Goal: Task Accomplishment & Management: Manage account settings

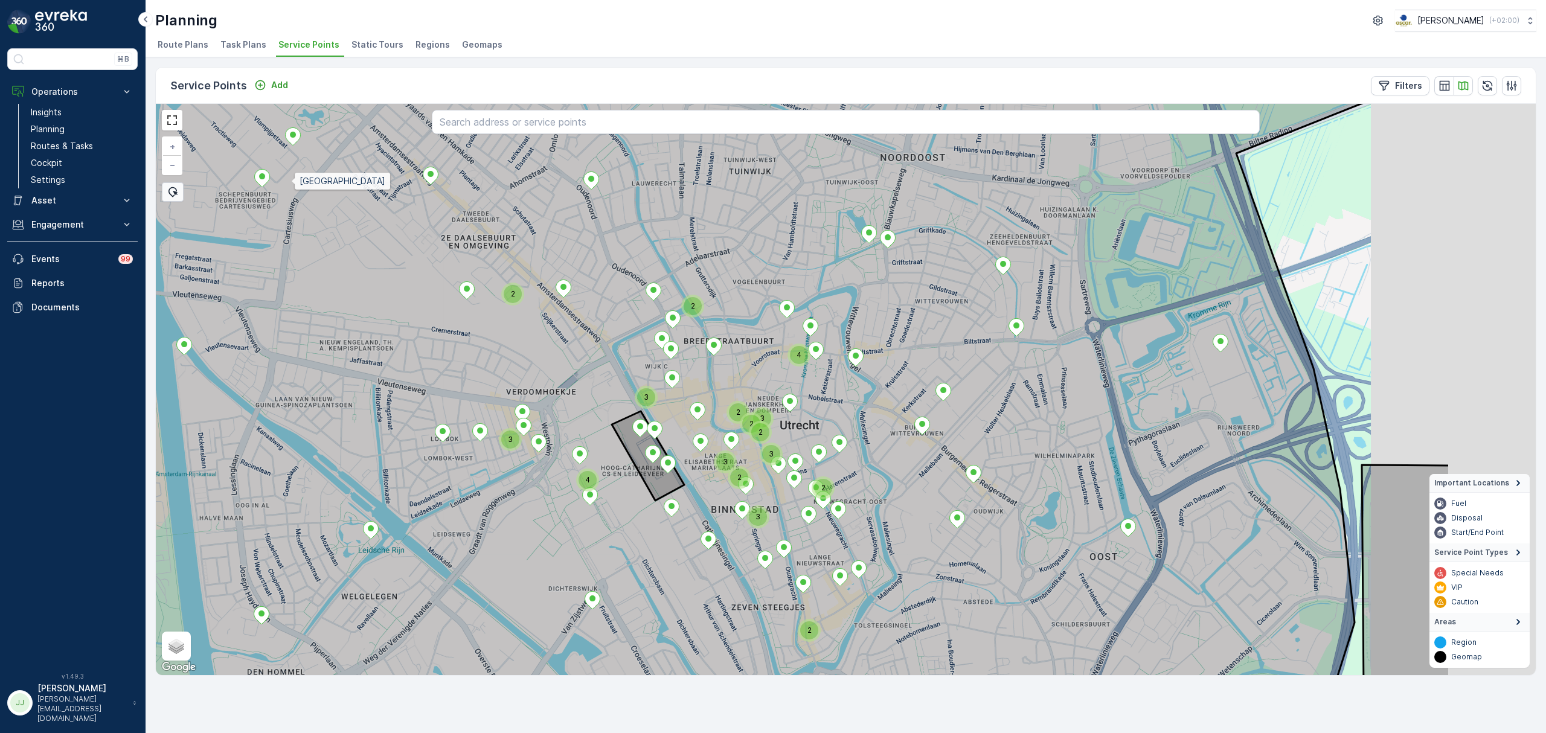
click at [303, 187] on icon at bounding box center [602, 344] width 1622 height 689
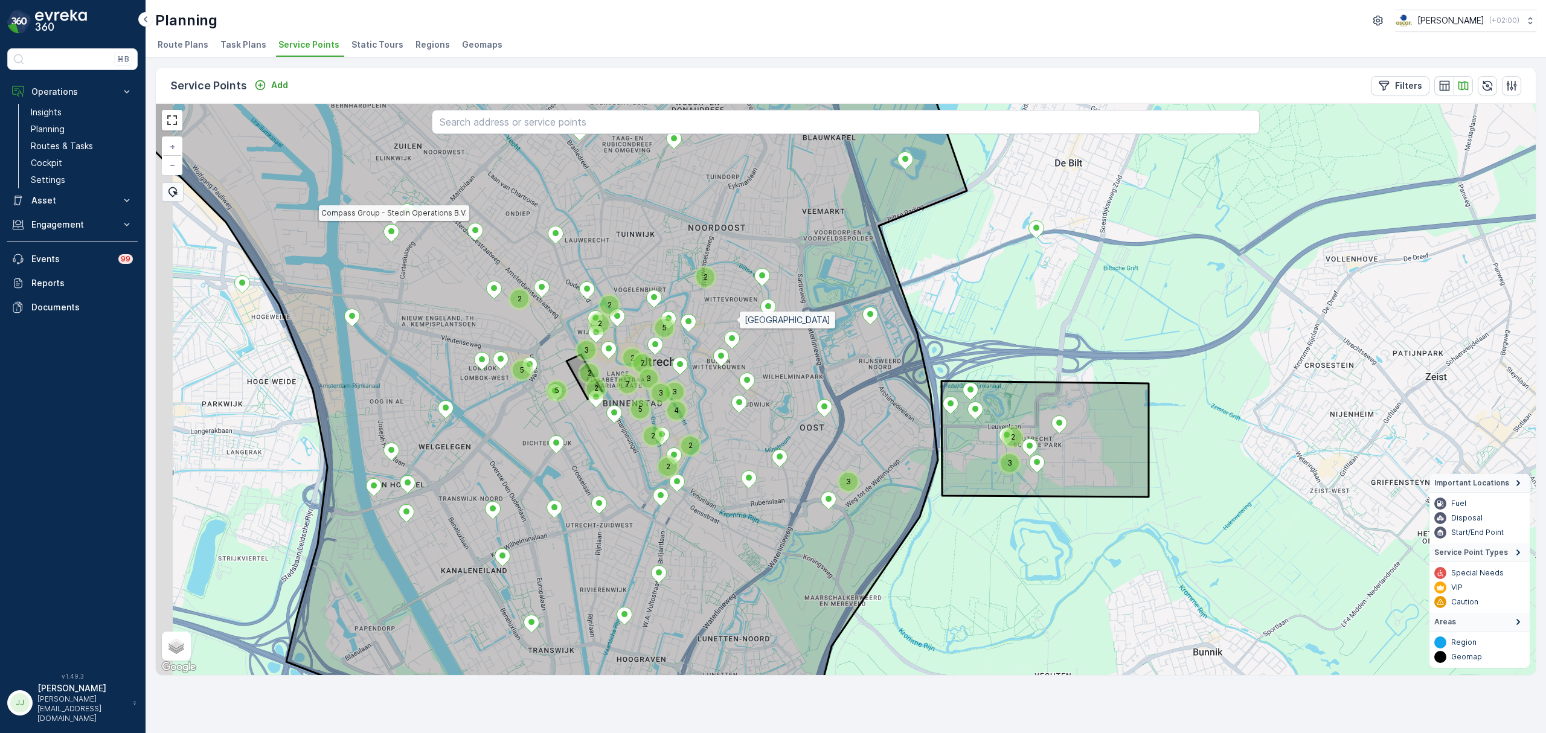
drag, startPoint x: 674, startPoint y: 302, endPoint x: 736, endPoint y: 324, distance: 65.5
click at [737, 323] on icon at bounding box center [523, 407] width 888 height 689
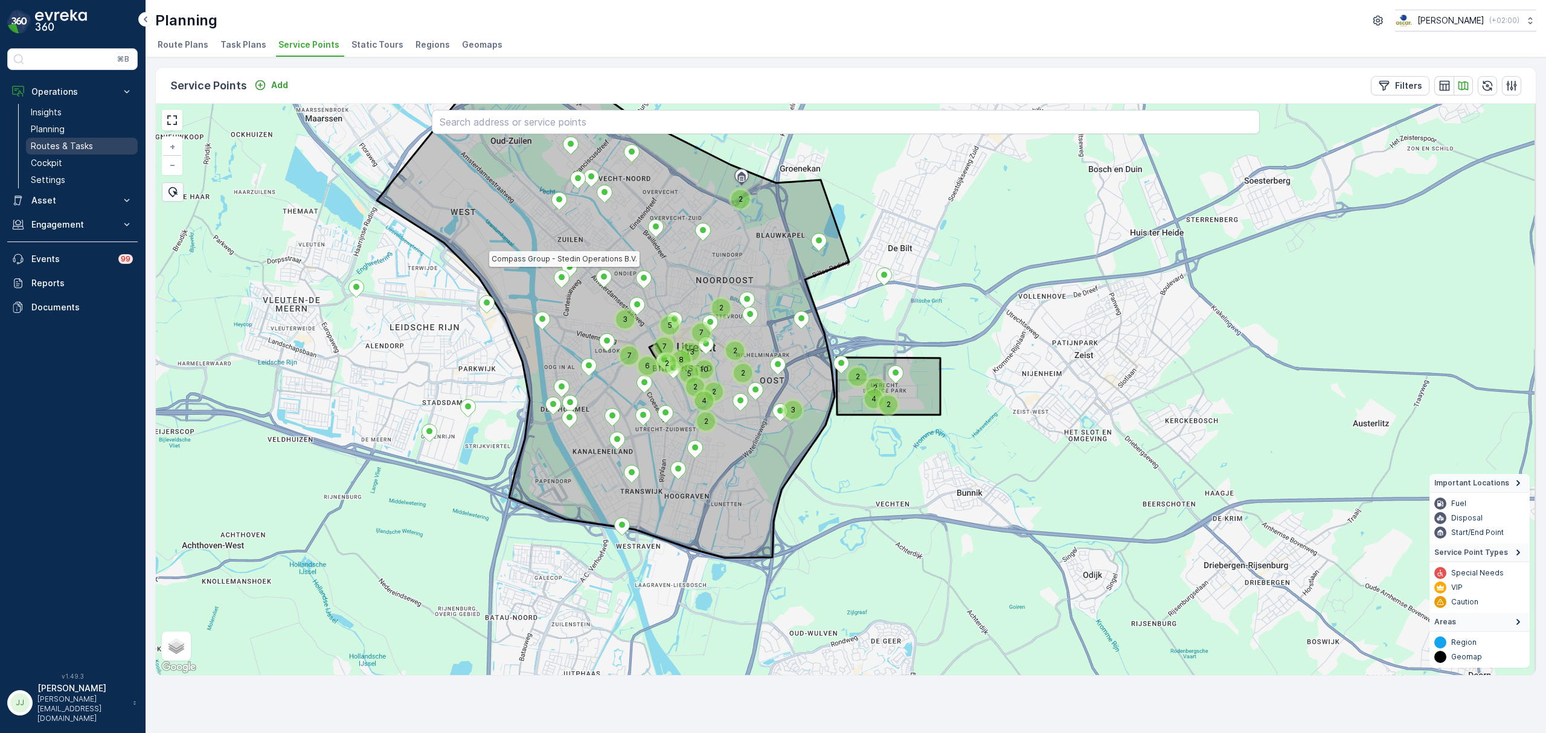
click at [98, 147] on link "Routes & Tasks" at bounding box center [82, 146] width 112 height 17
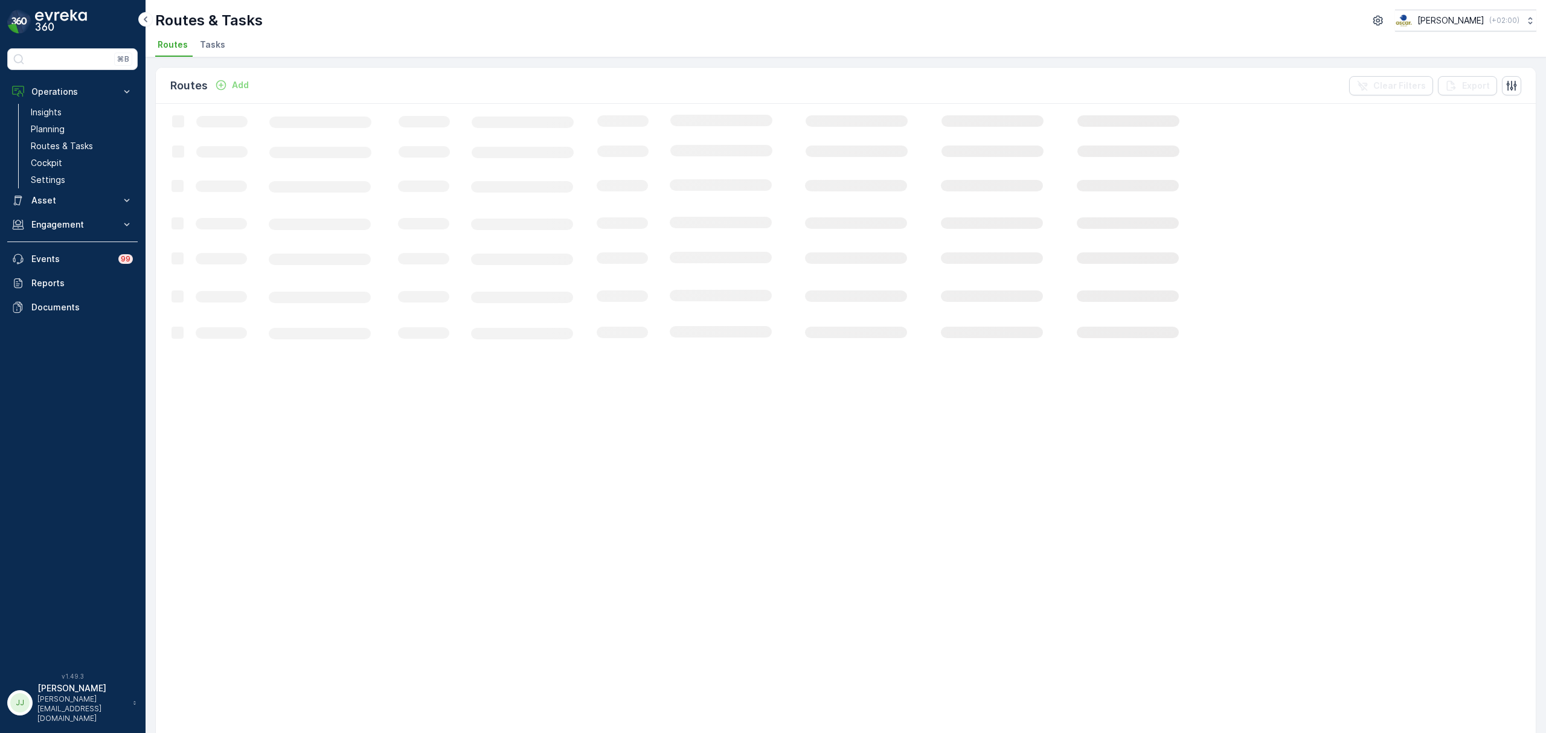
click at [220, 46] on span "Tasks" at bounding box center [212, 45] width 25 height 12
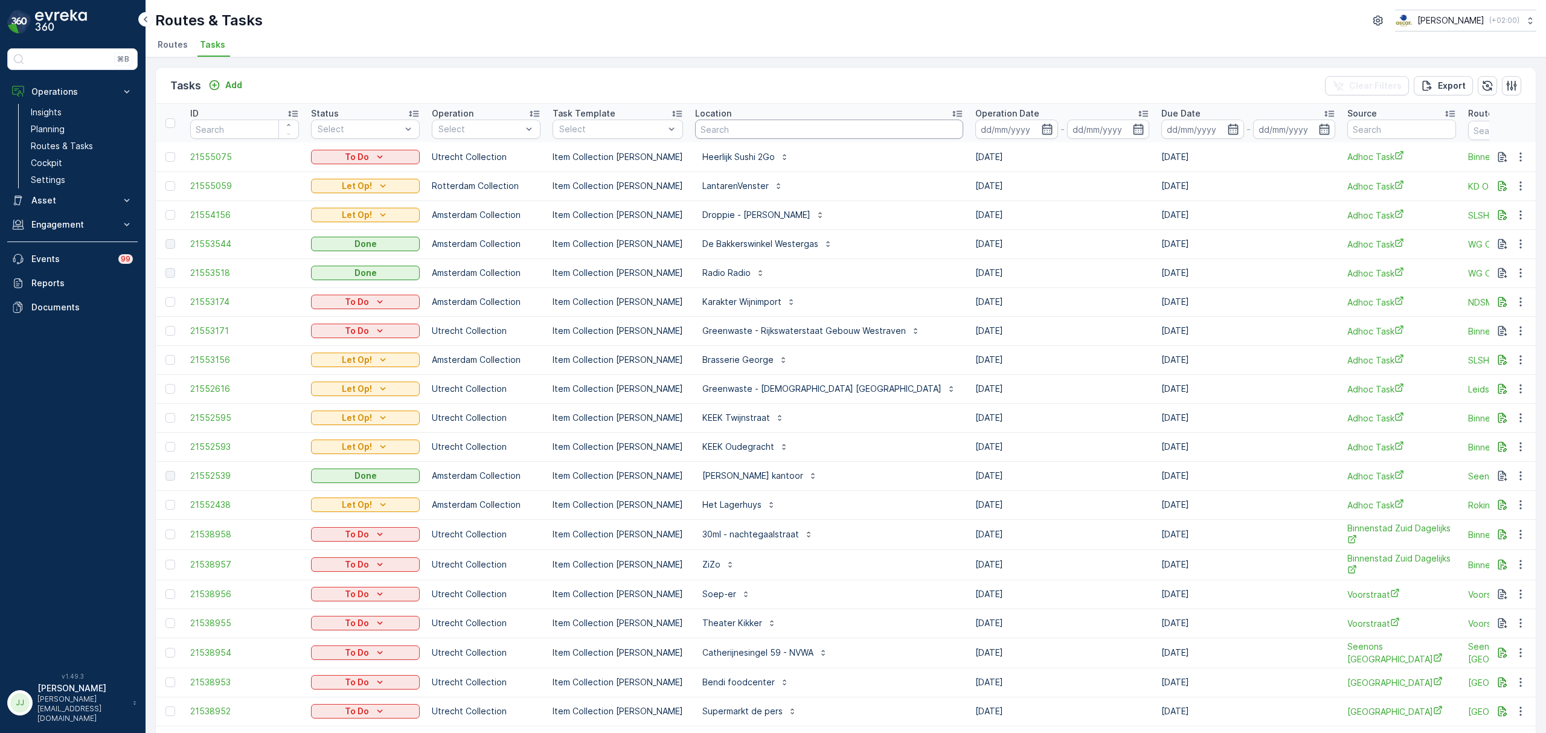
click at [702, 128] on input "text" at bounding box center [829, 129] width 268 height 19
type input "bureau"
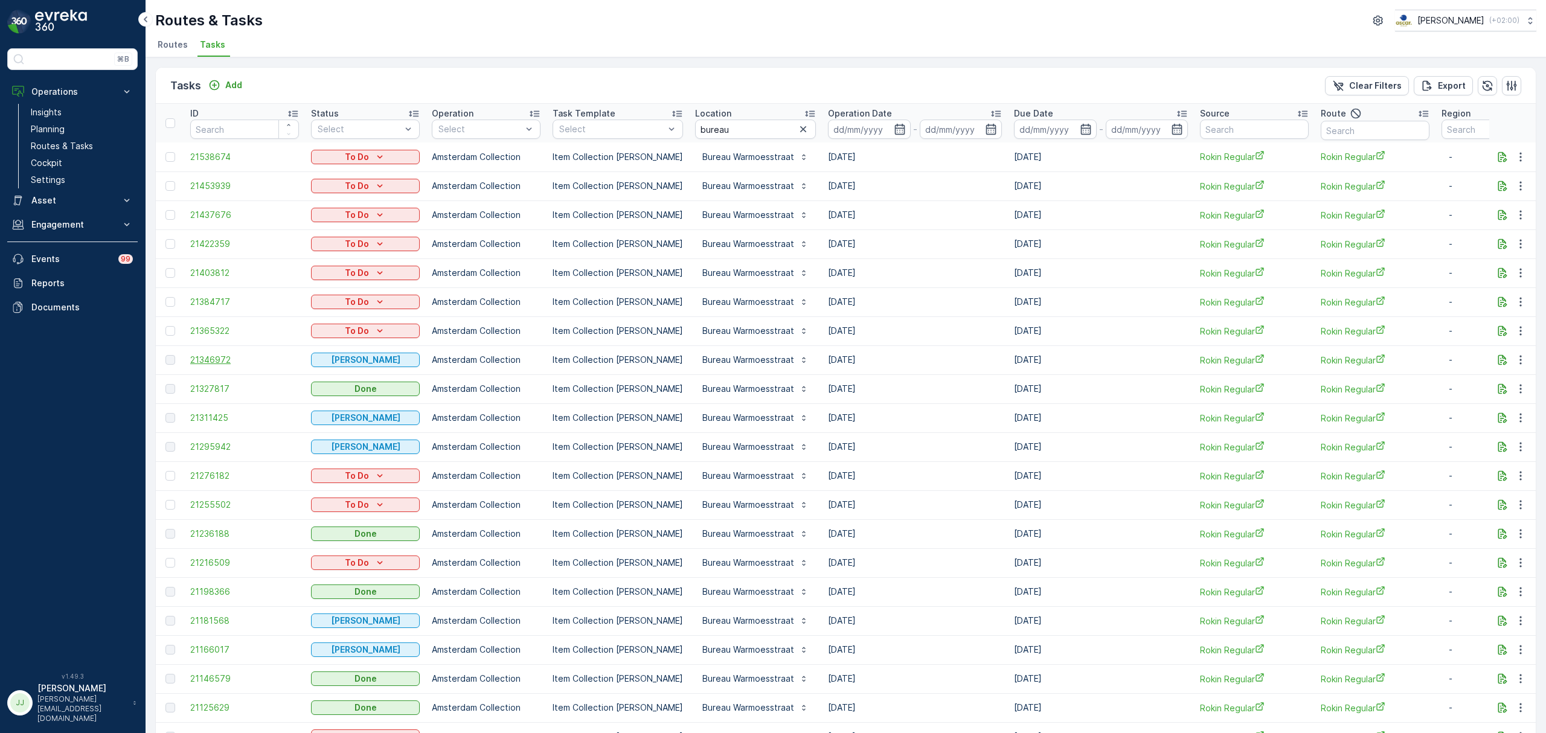
click at [230, 359] on span "21346972" at bounding box center [244, 360] width 109 height 12
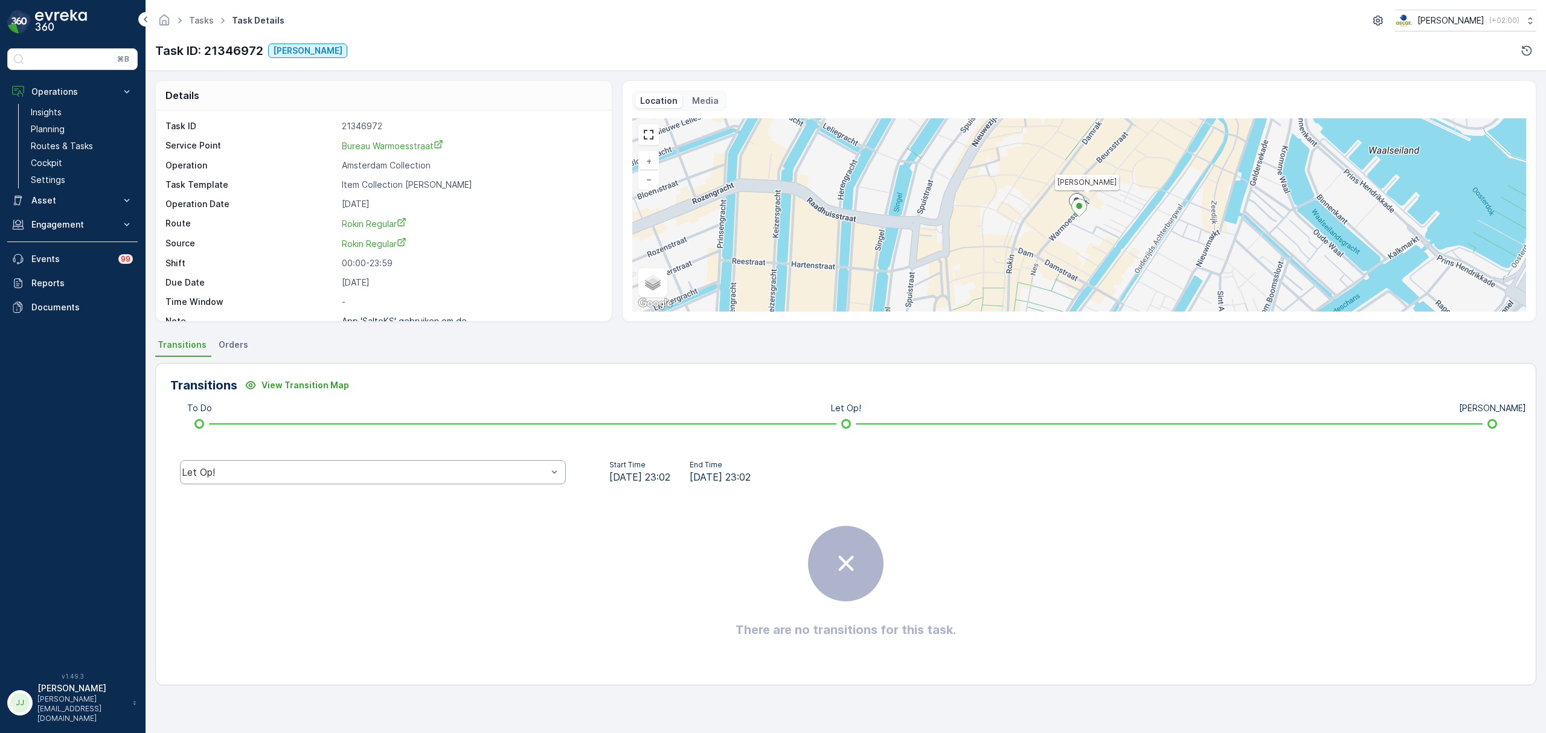
click at [347, 462] on div "Let Op!" at bounding box center [373, 472] width 386 height 24
click at [254, 405] on div "[PERSON_NAME]" at bounding box center [372, 401] width 371 height 11
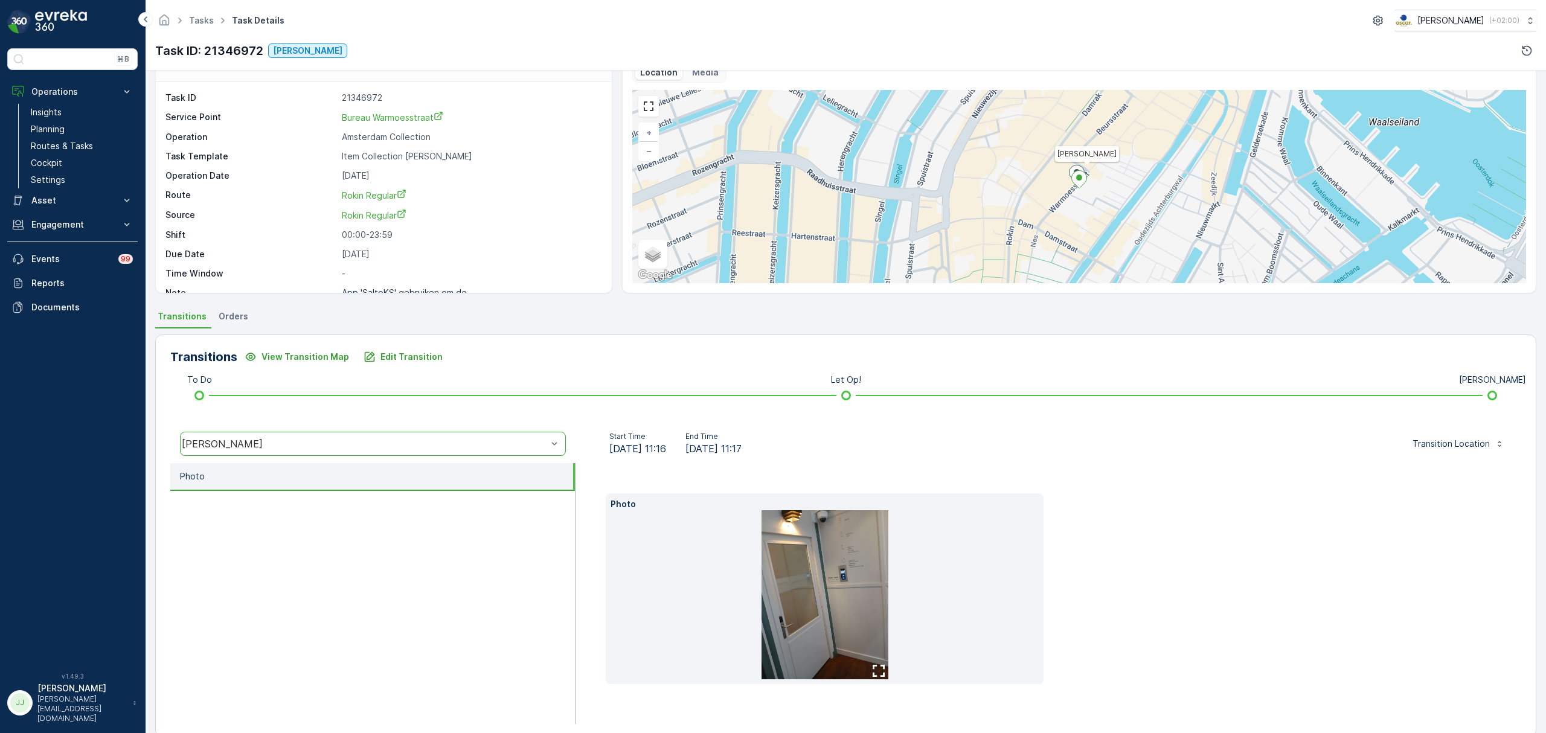
scroll to position [47, 0]
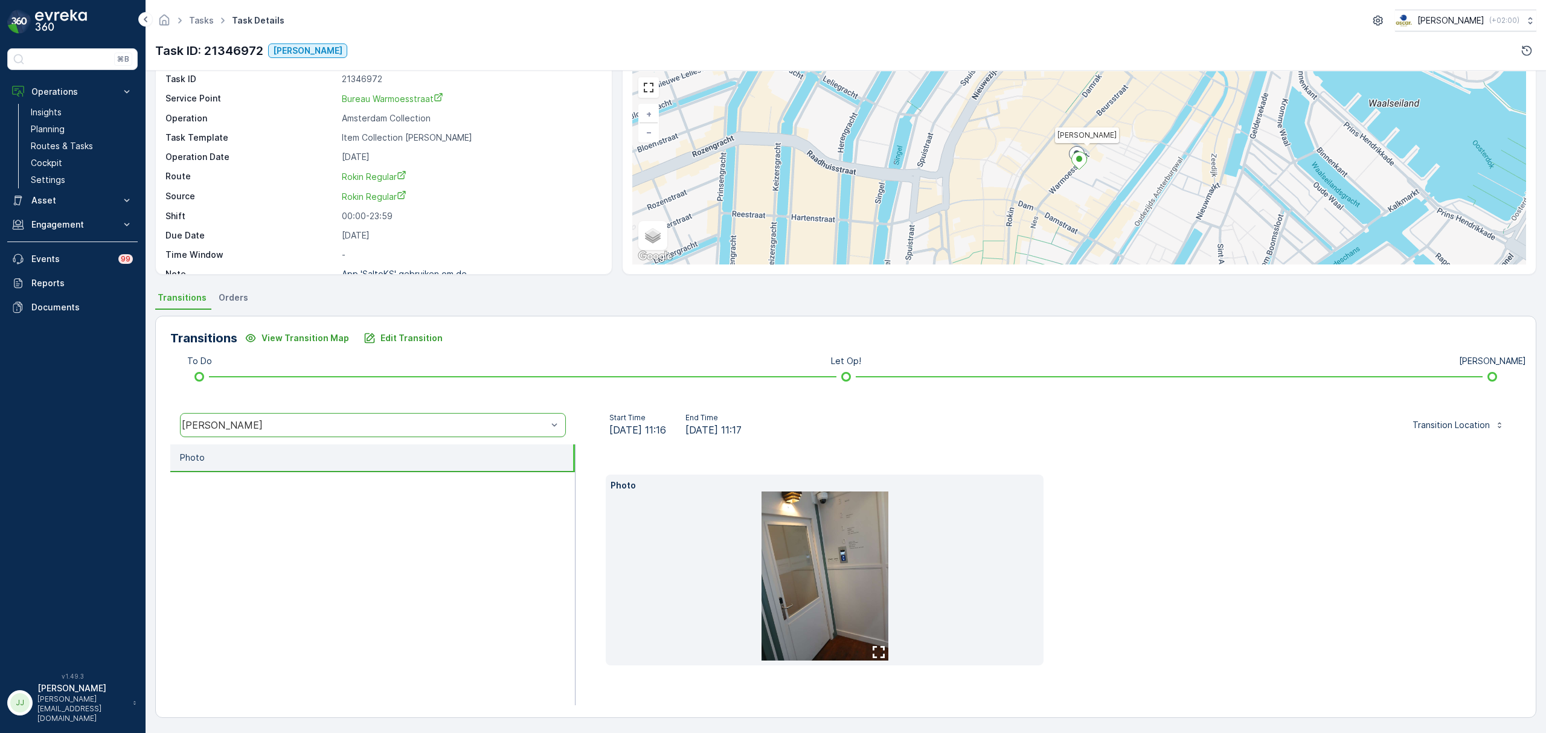
click at [808, 578] on img at bounding box center [825, 576] width 127 height 169
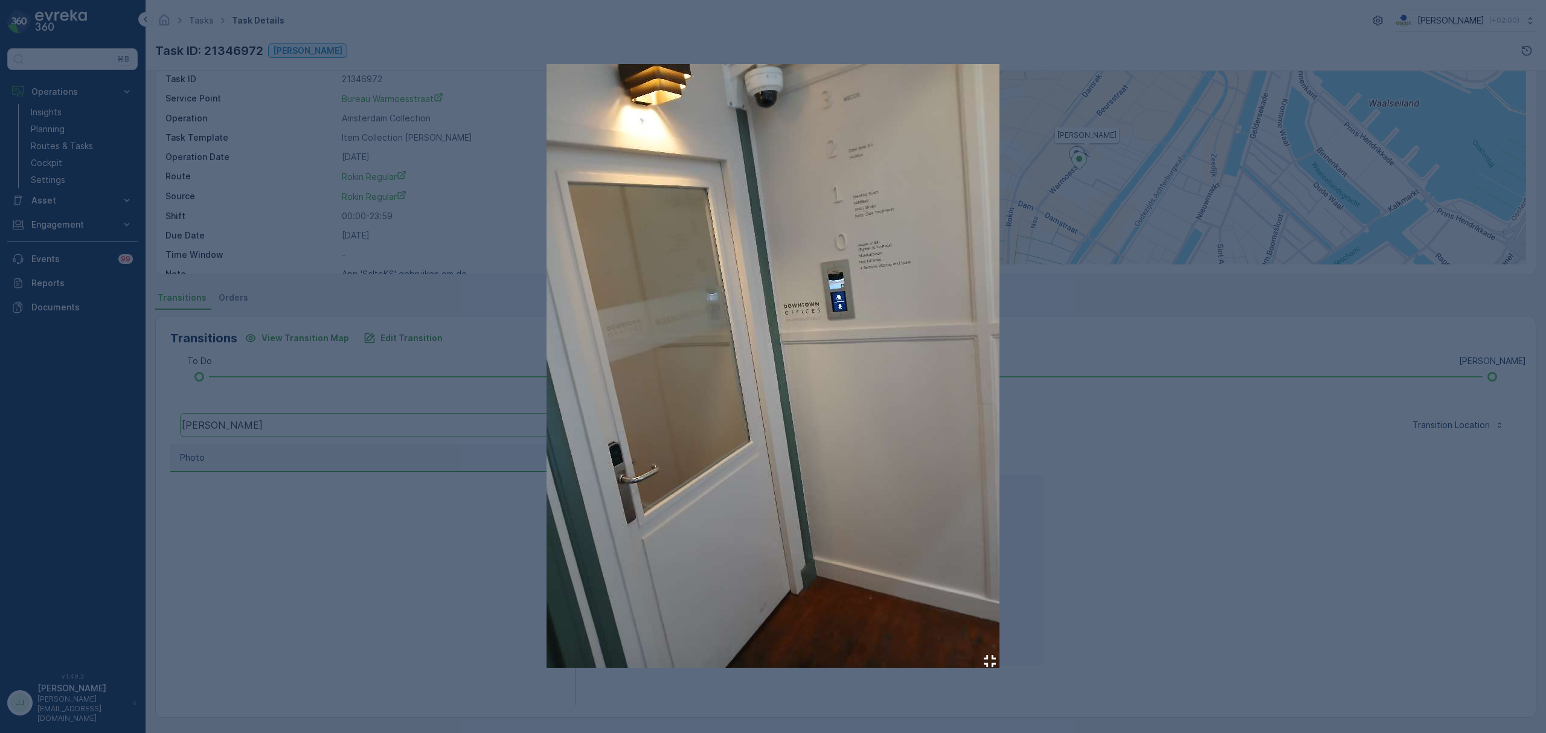
click at [1083, 354] on div at bounding box center [773, 366] width 1546 height 733
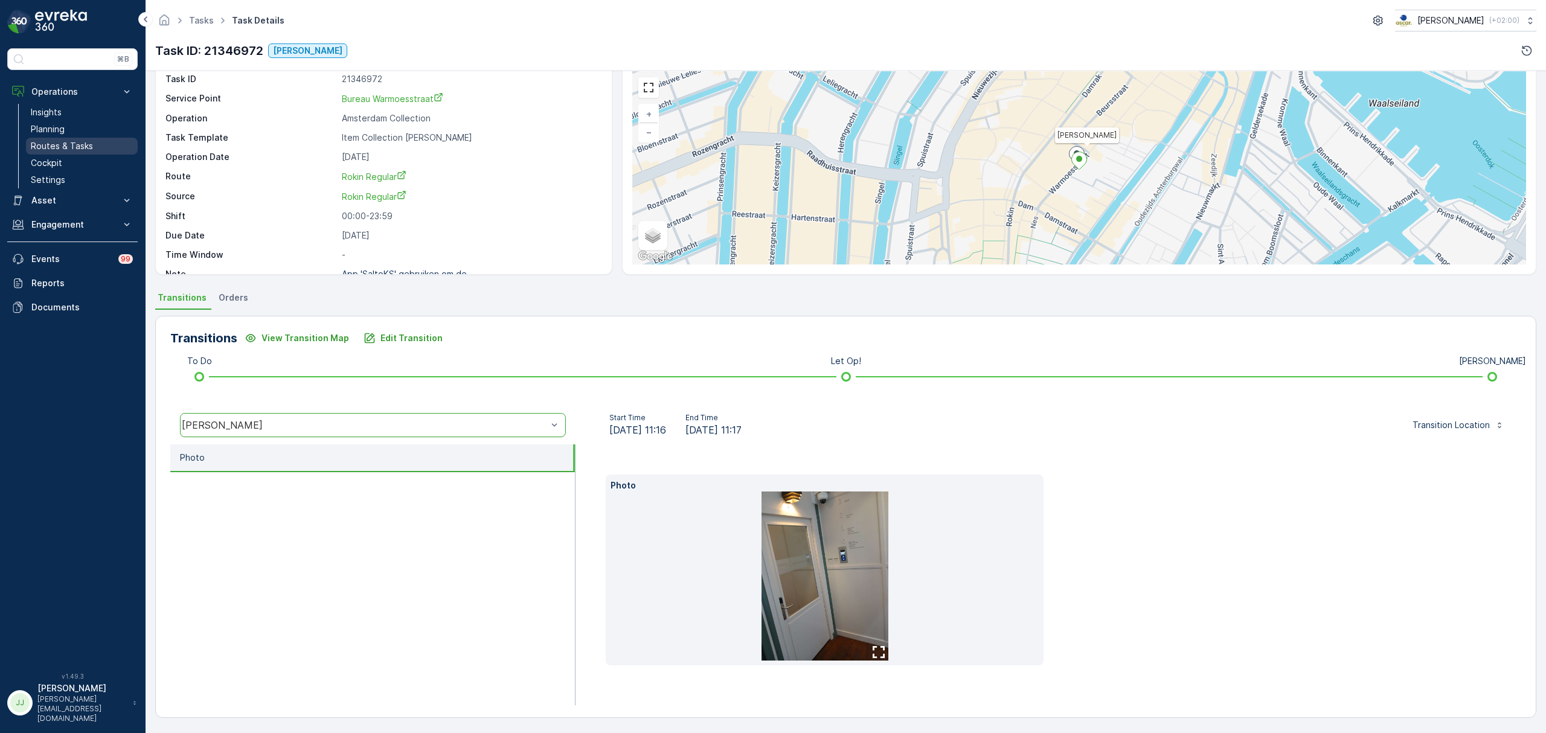
click at [72, 140] on link "Routes & Tasks" at bounding box center [82, 146] width 112 height 17
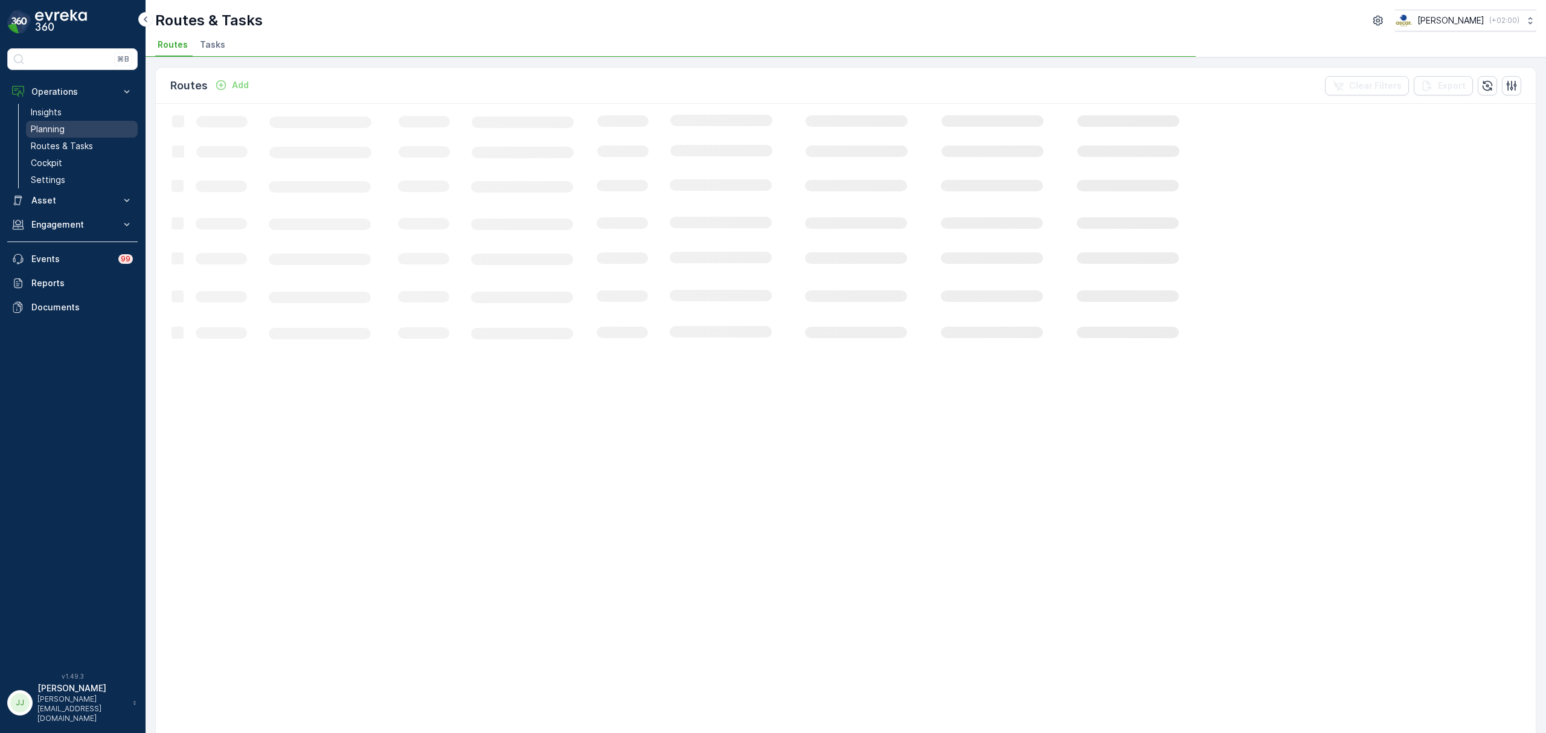
click at [68, 129] on link "Planning" at bounding box center [82, 129] width 112 height 17
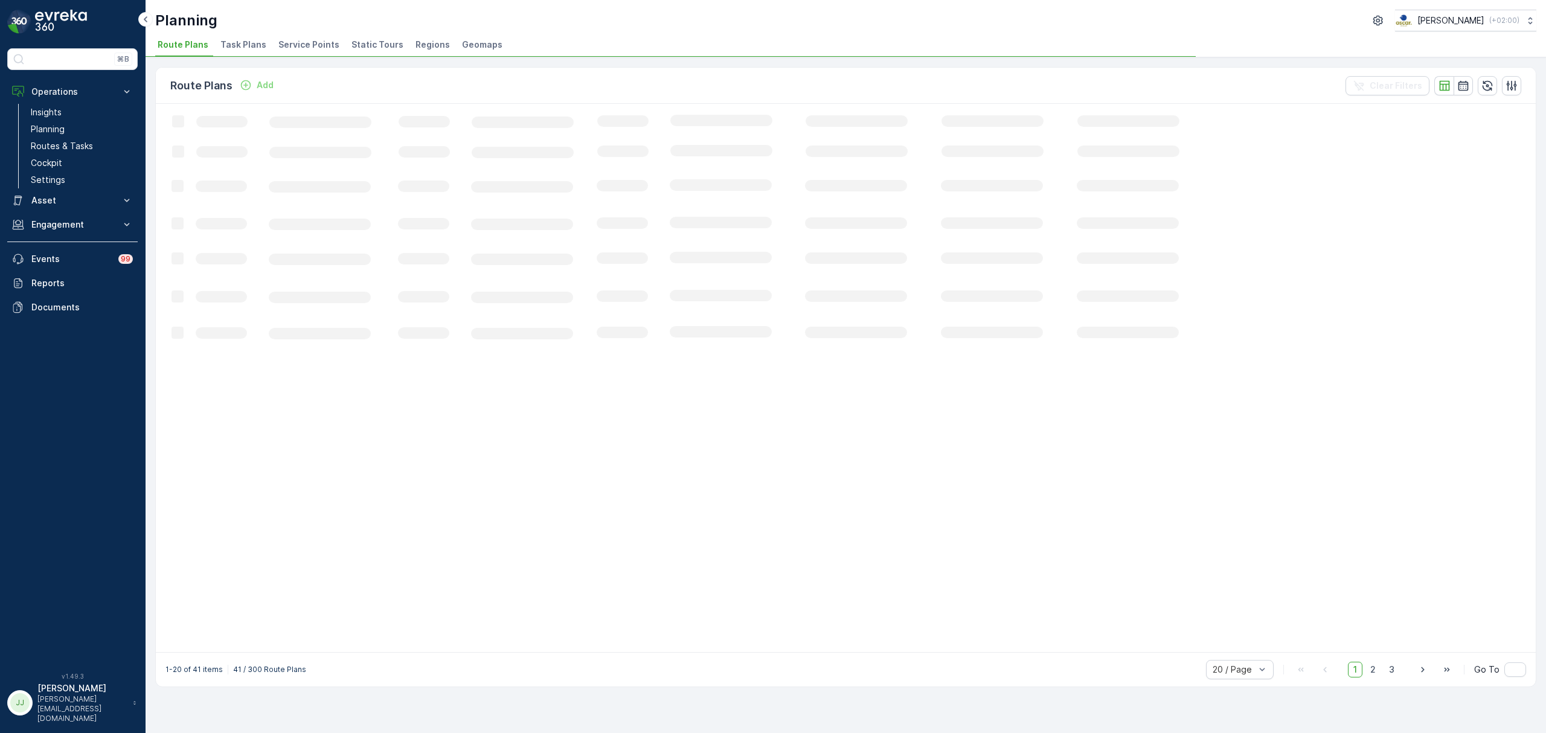
click at [290, 45] on span "Service Points" at bounding box center [308, 45] width 61 height 12
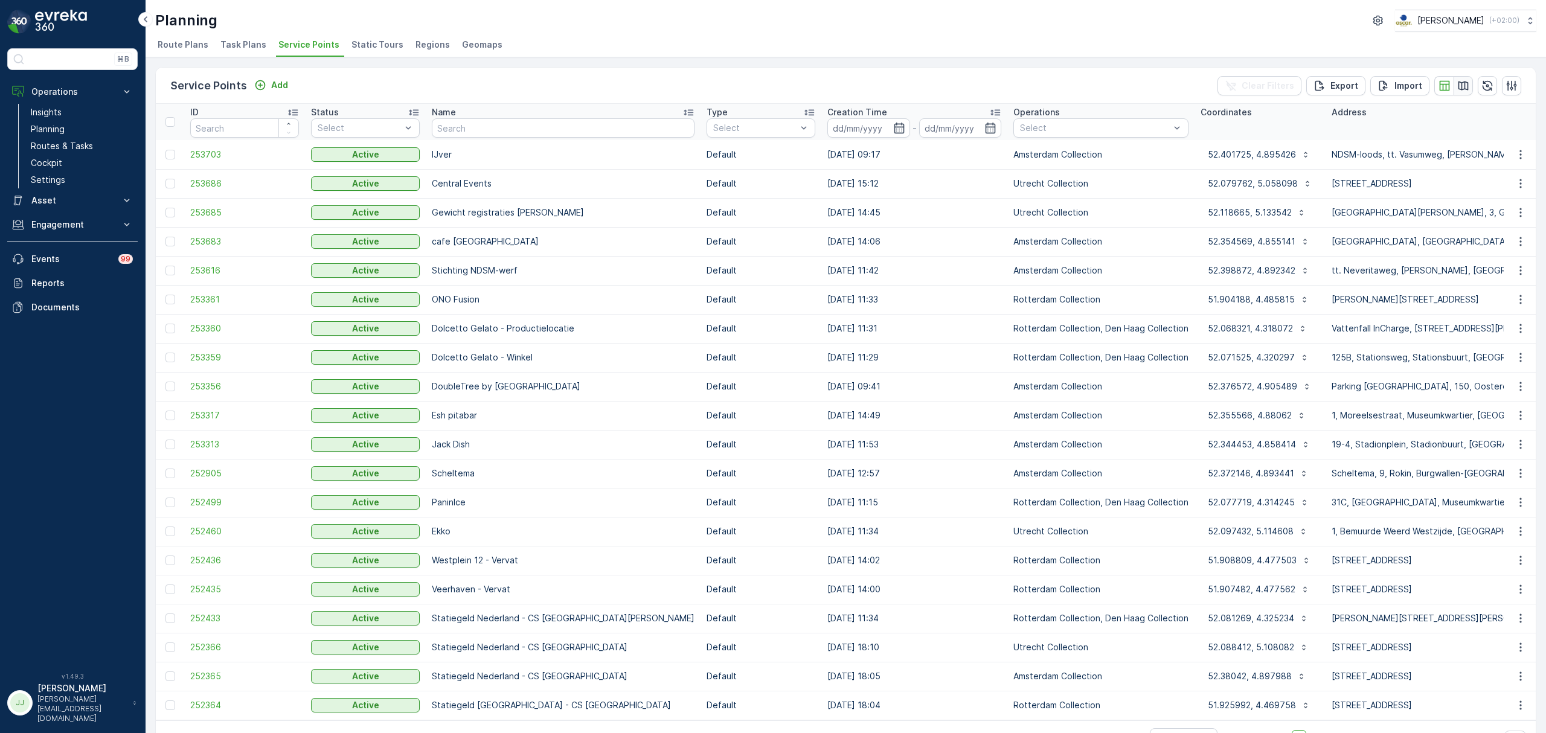
click at [1457, 83] on icon "button" at bounding box center [1463, 86] width 12 height 12
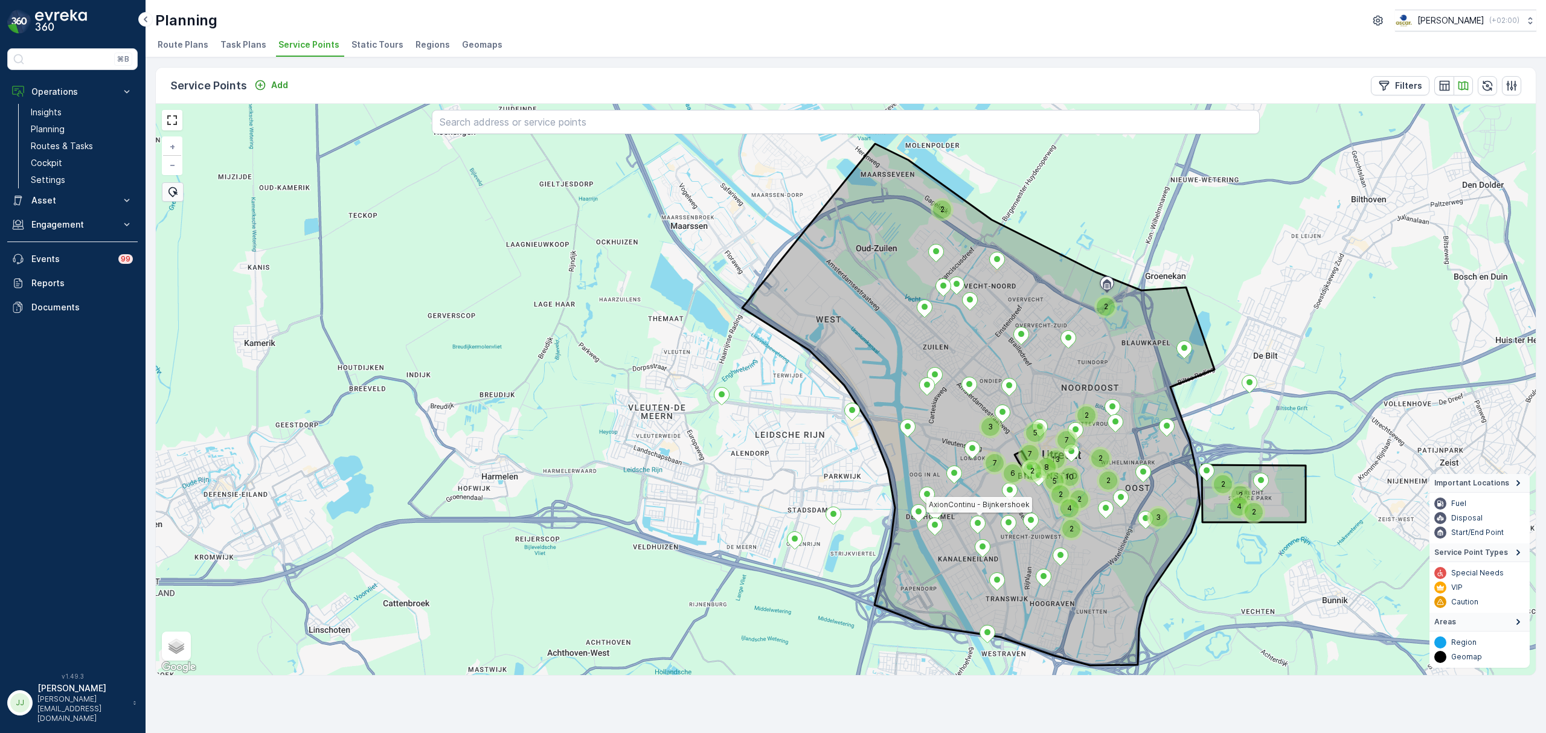
drag, startPoint x: 1017, startPoint y: 528, endPoint x: 964, endPoint y: 520, distance: 53.7
click at [971, 521] on icon at bounding box center [978, 525] width 15 height 18
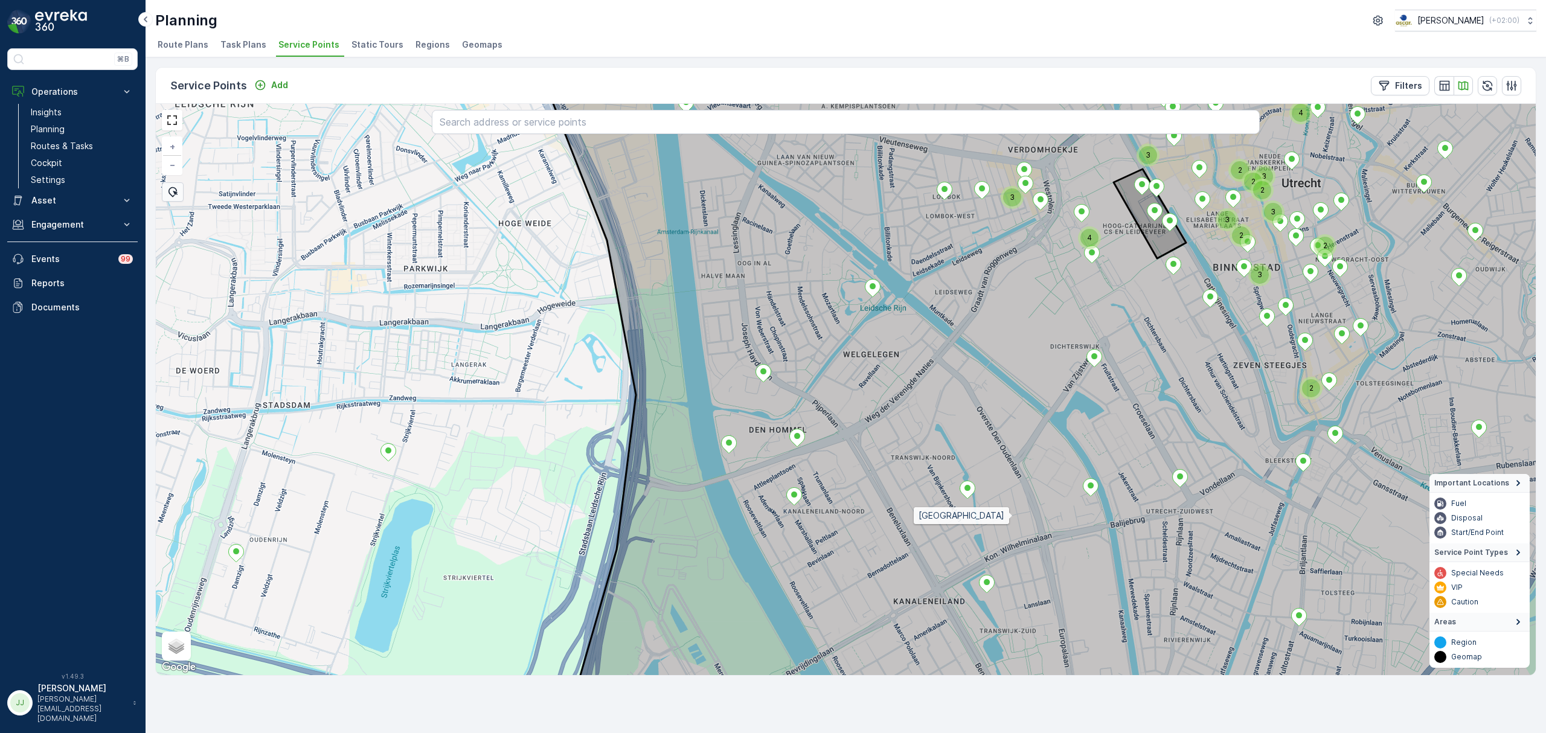
drag, startPoint x: 1015, startPoint y: 527, endPoint x: 992, endPoint y: 389, distance: 139.6
click at [992, 389] on icon at bounding box center [1096, 378] width 1157 height 689
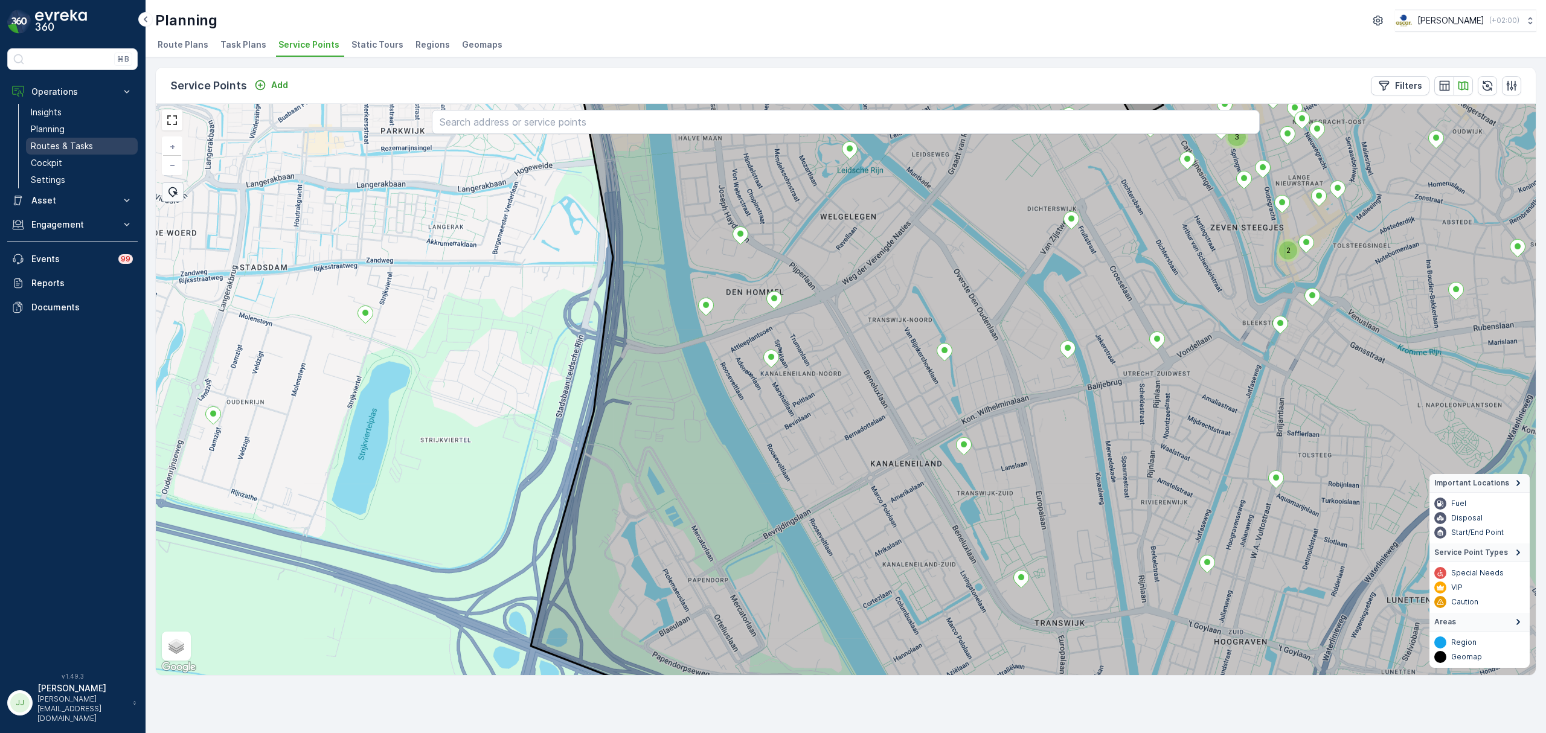
click at [100, 146] on link "Routes & Tasks" at bounding box center [82, 146] width 112 height 17
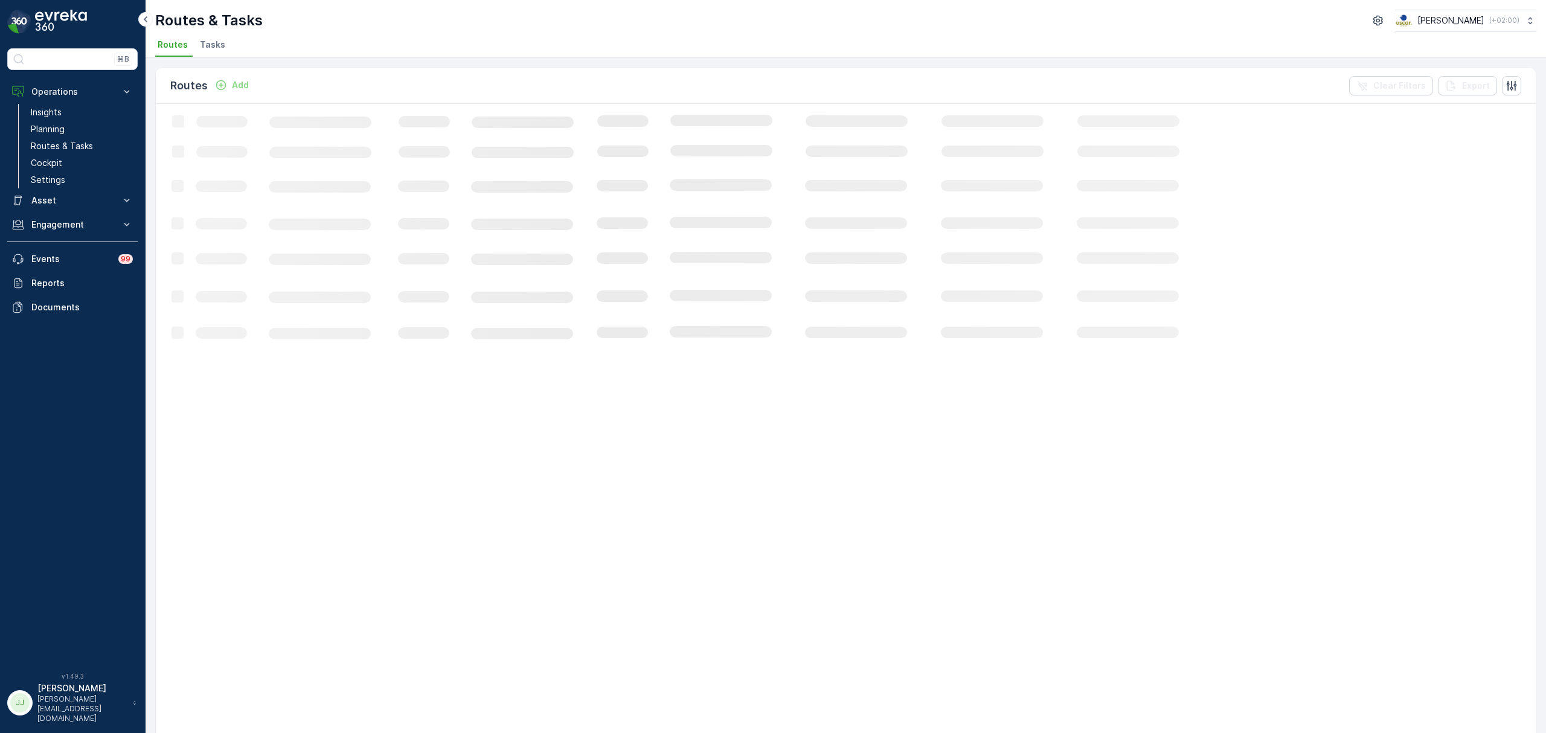
click at [211, 45] on span "Tasks" at bounding box center [212, 45] width 25 height 12
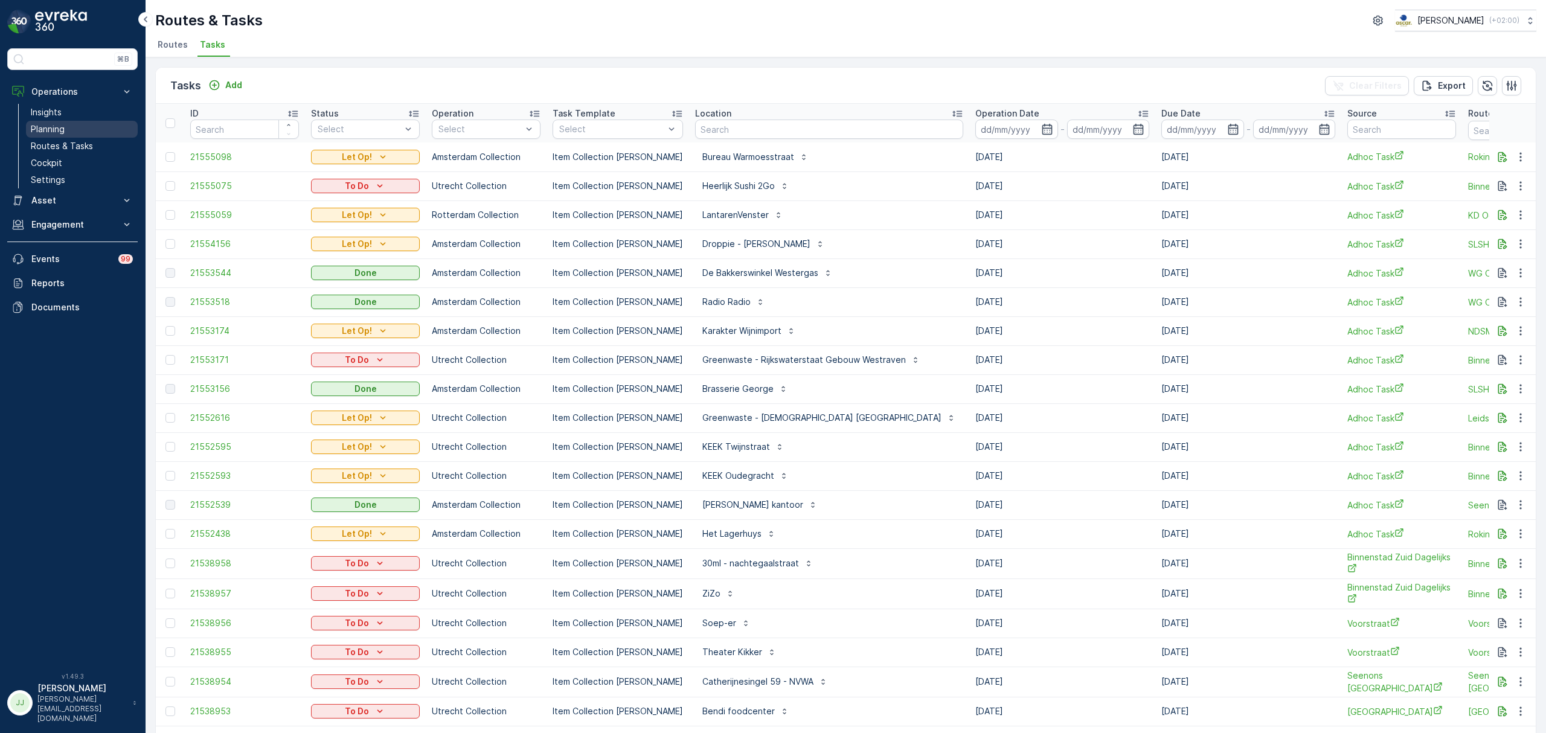
click at [59, 129] on p "Planning" at bounding box center [48, 129] width 34 height 12
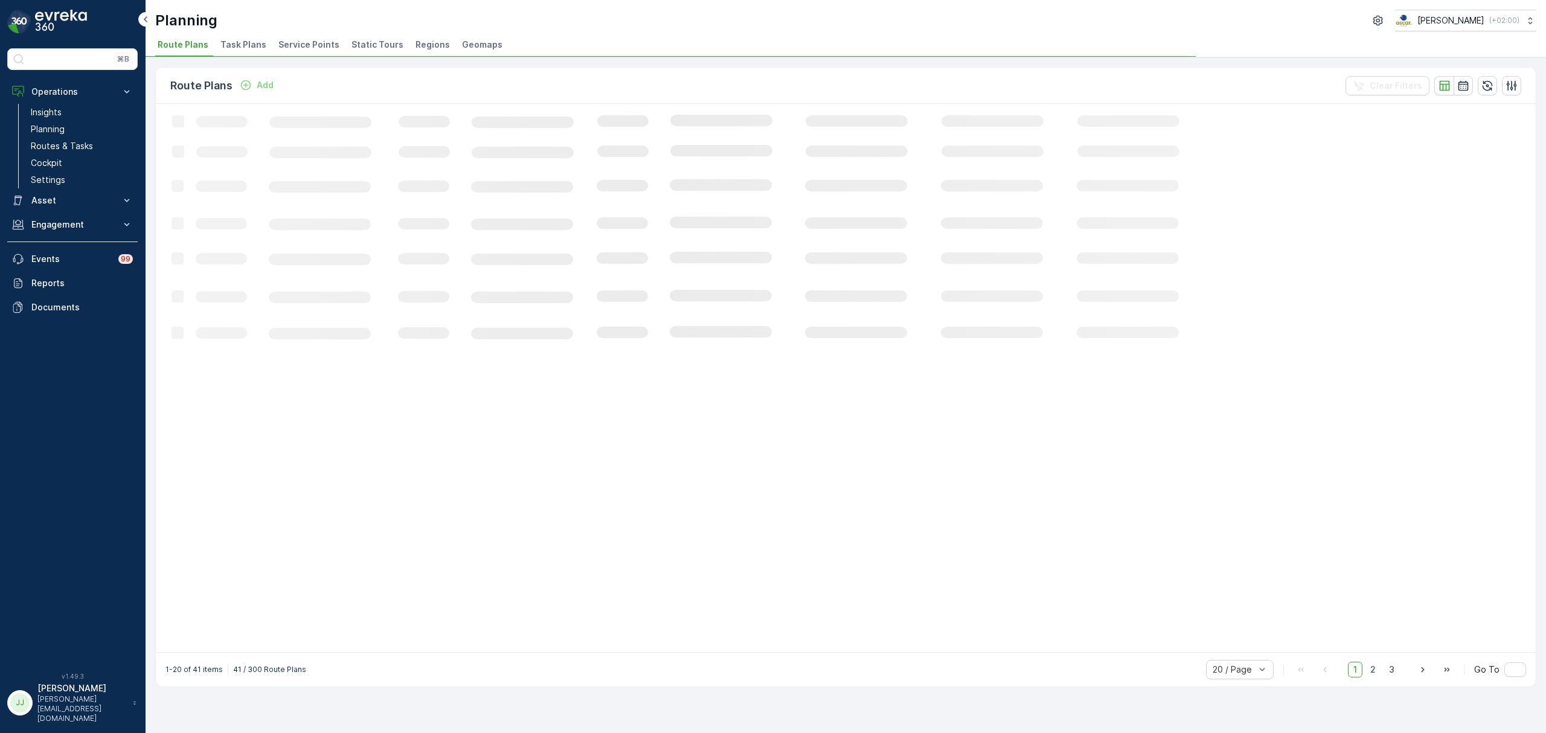
click at [254, 42] on span "Task Plans" at bounding box center [243, 45] width 46 height 12
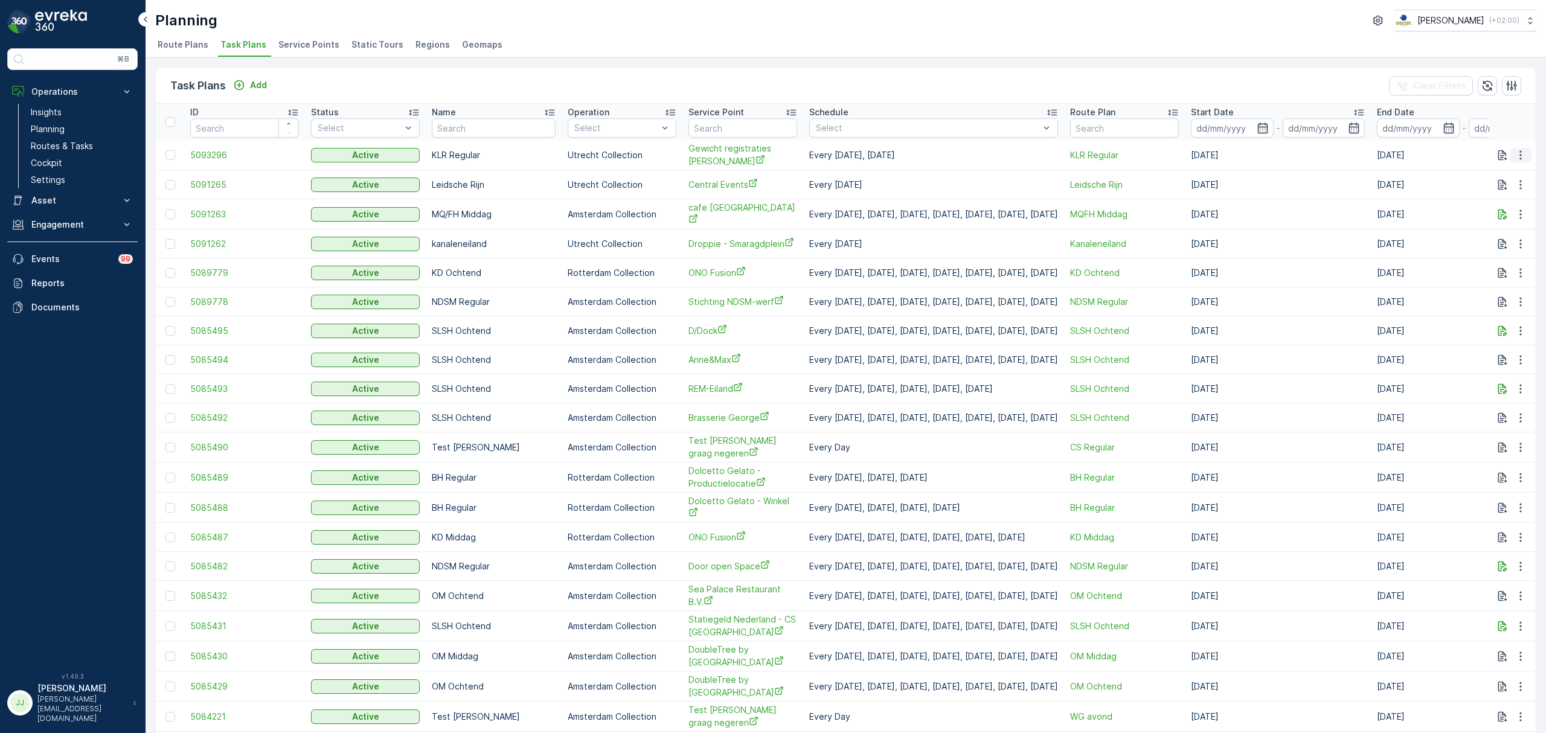
click at [1515, 157] on icon "button" at bounding box center [1521, 155] width 12 height 12
click at [1494, 187] on span "Edit Task Plan" at bounding box center [1499, 190] width 56 height 12
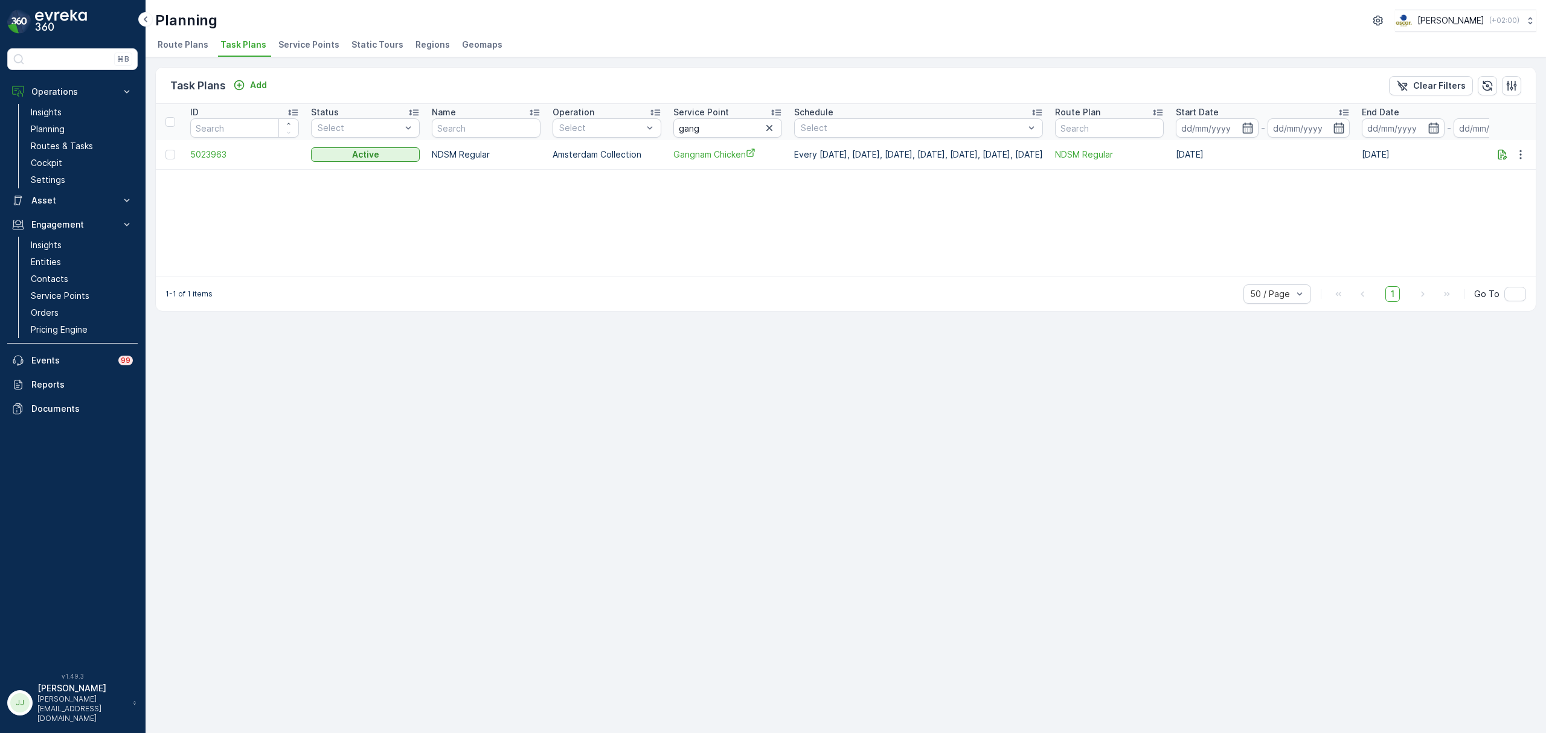
scroll to position [0, 97]
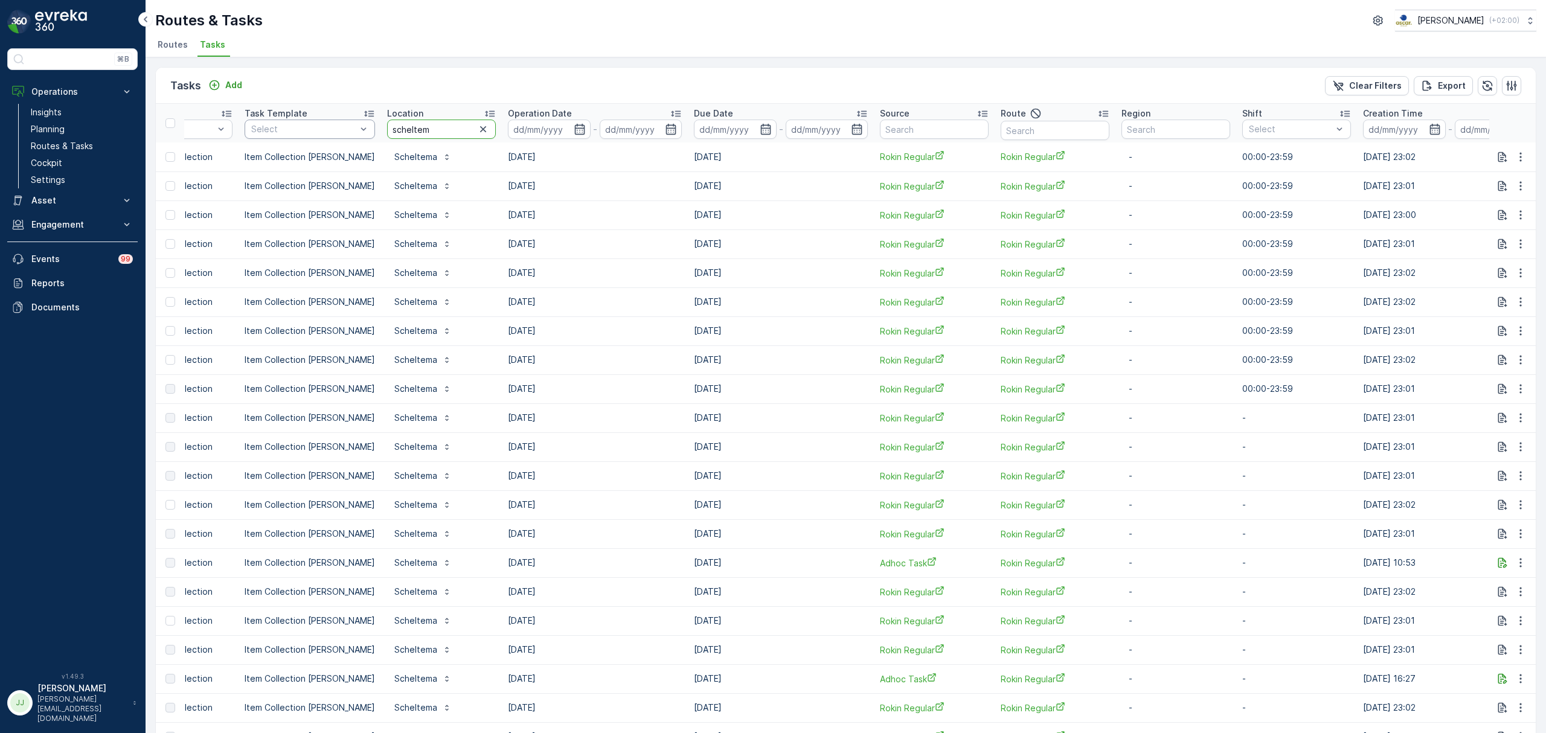
drag, startPoint x: 418, startPoint y: 129, endPoint x: 355, endPoint y: 124, distance: 63.0
click at [355, 124] on tr "ID Status Select Operation Select Task Template Select Location scheltem Operat…" at bounding box center [779, 123] width 1863 height 39
type input "klep"
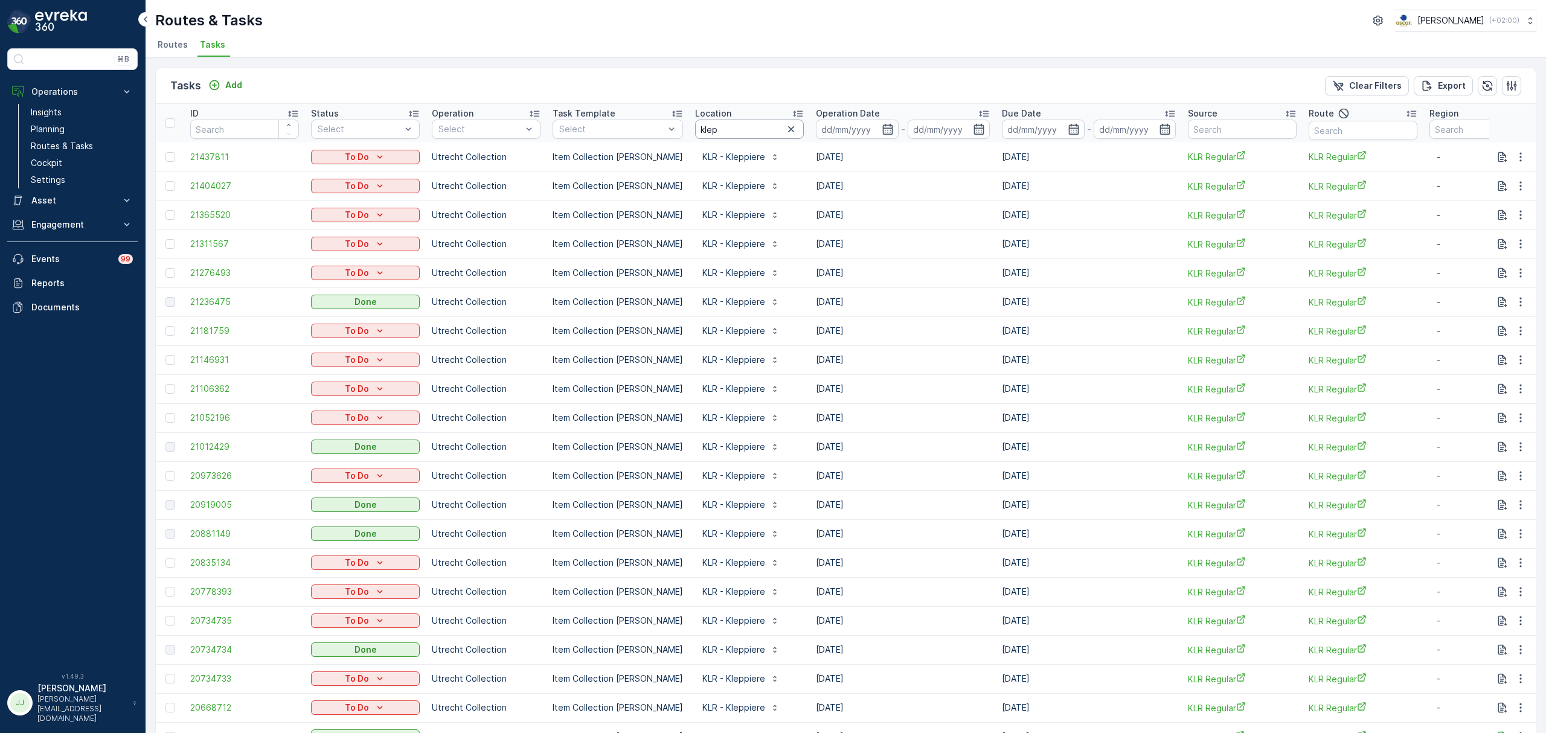
click at [715, 131] on input "klep" at bounding box center [749, 129] width 109 height 19
type input "klr"
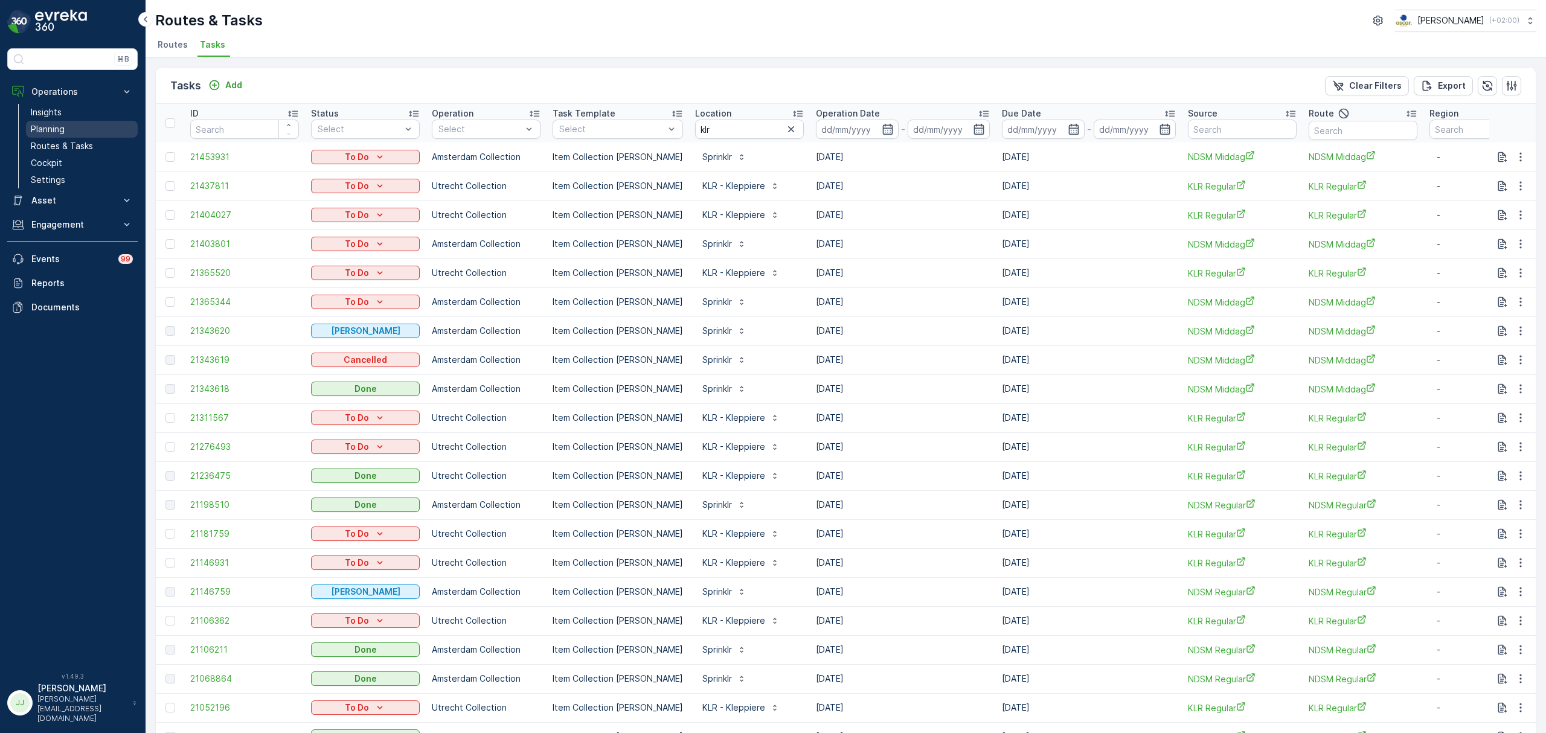
click at [70, 129] on link "Planning" at bounding box center [82, 129] width 112 height 17
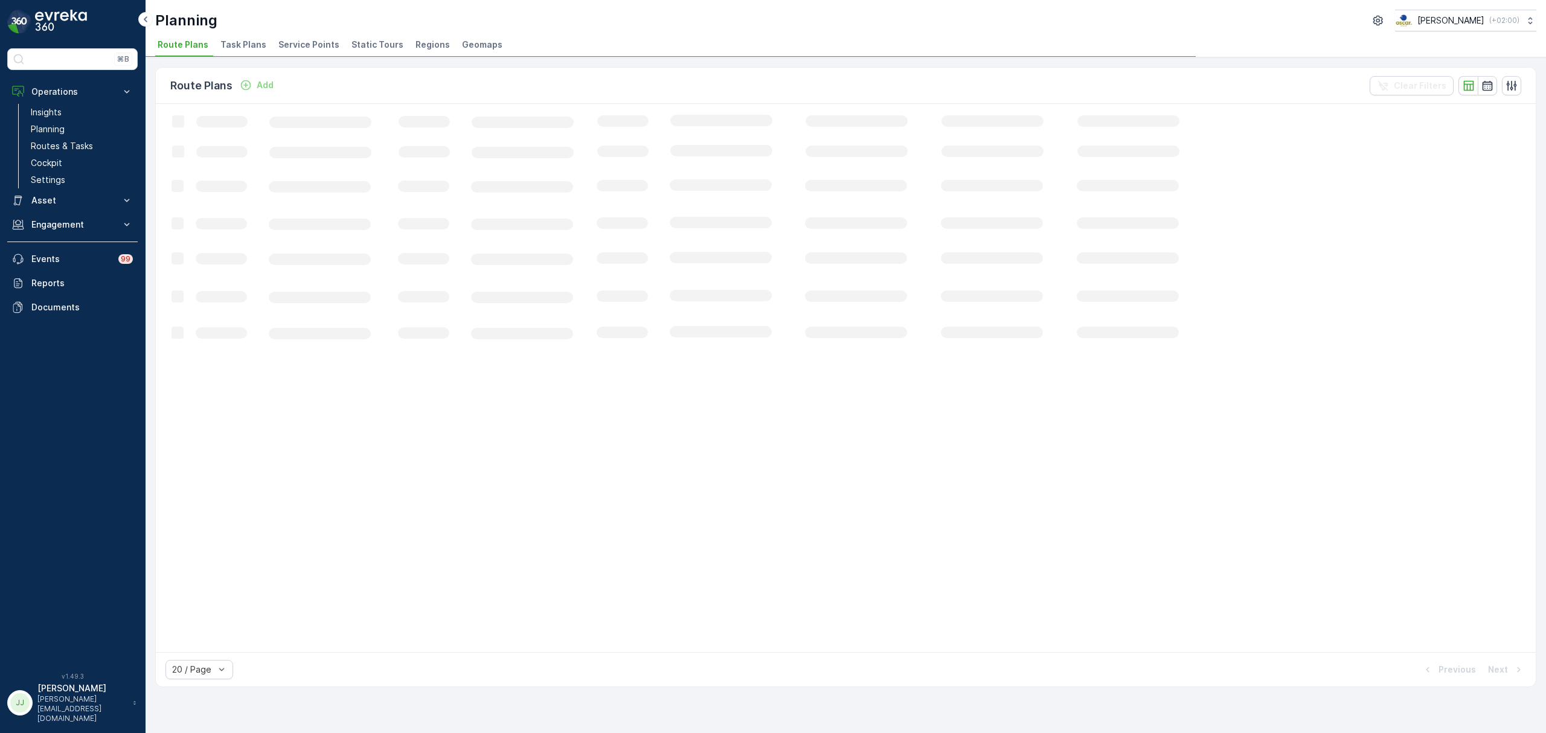
click at [234, 47] on span "Task Plans" at bounding box center [243, 45] width 46 height 12
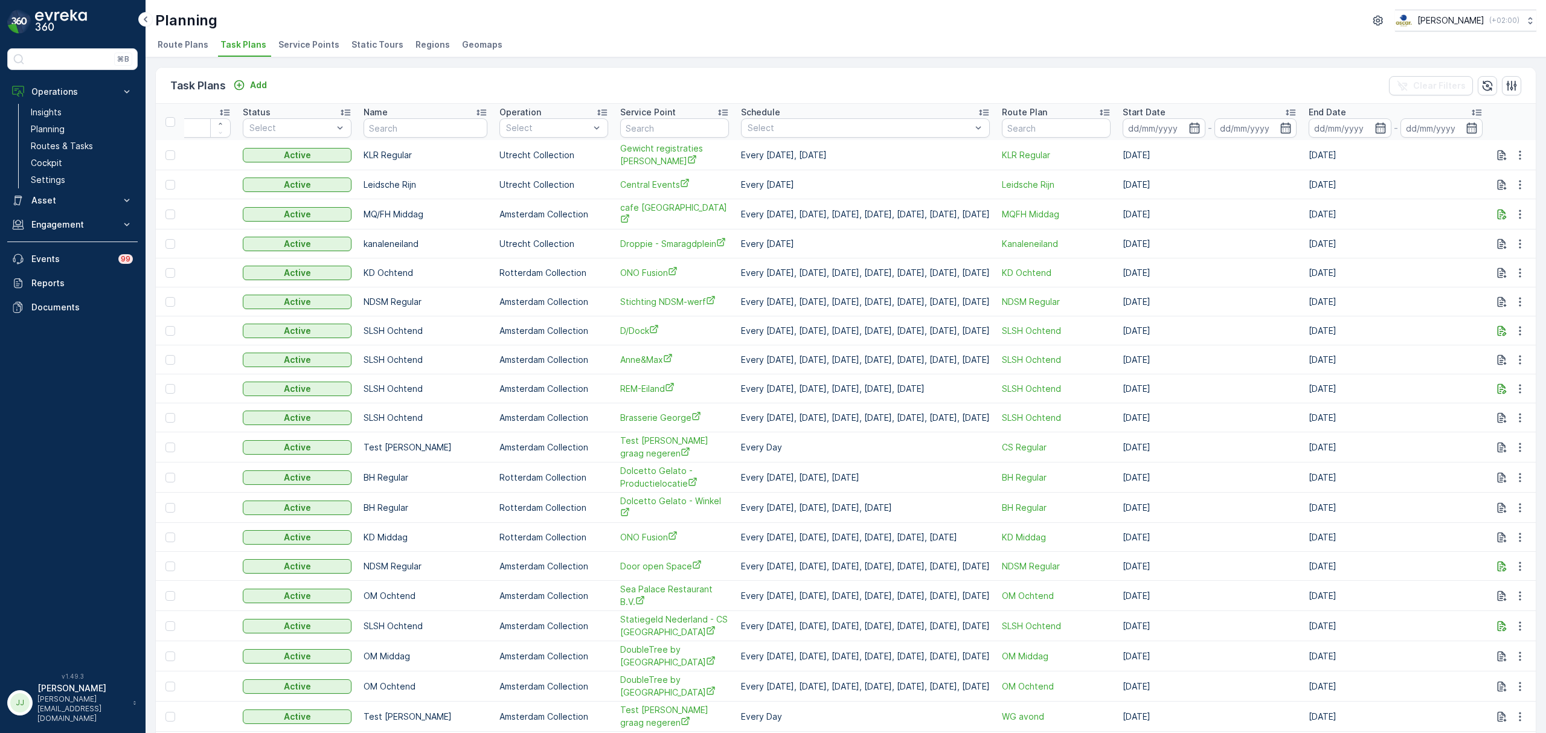
scroll to position [0, 99]
click at [60, 129] on p "Planning" at bounding box center [48, 129] width 34 height 12
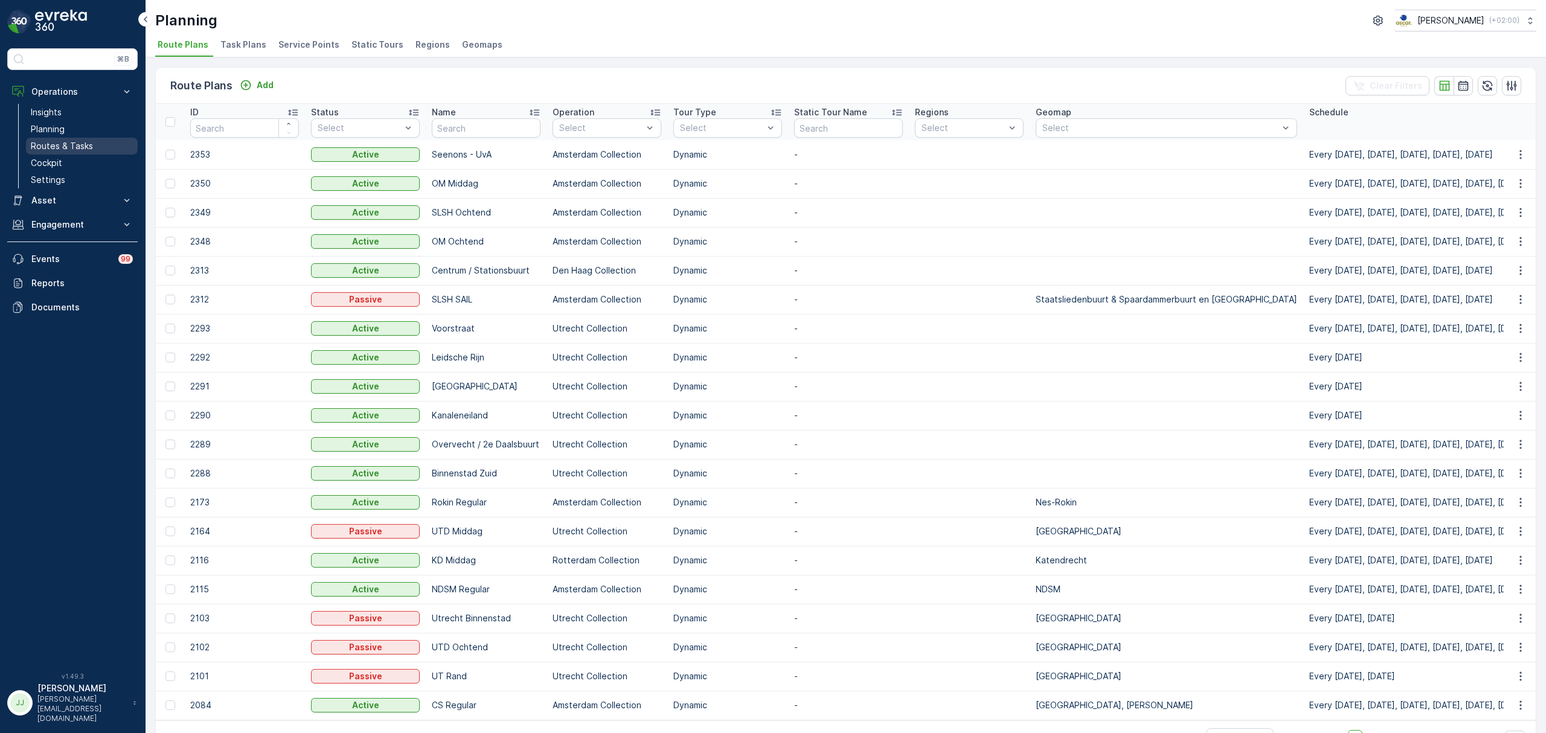
click at [108, 149] on link "Routes & Tasks" at bounding box center [82, 146] width 112 height 17
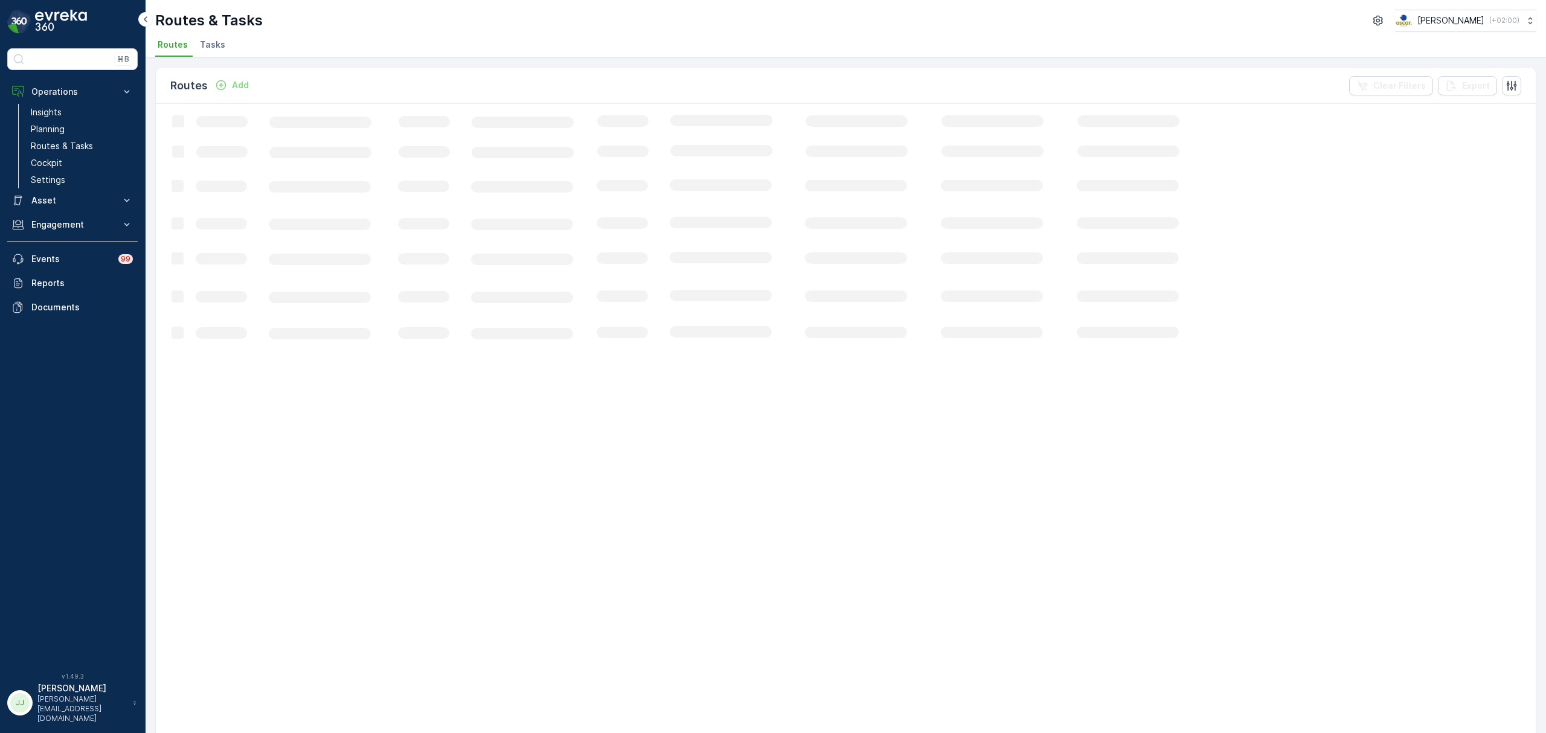
click at [193, 44] on ul "Routes Tasks" at bounding box center [841, 46] width 1372 height 21
click at [199, 44] on li "Tasks" at bounding box center [213, 46] width 33 height 21
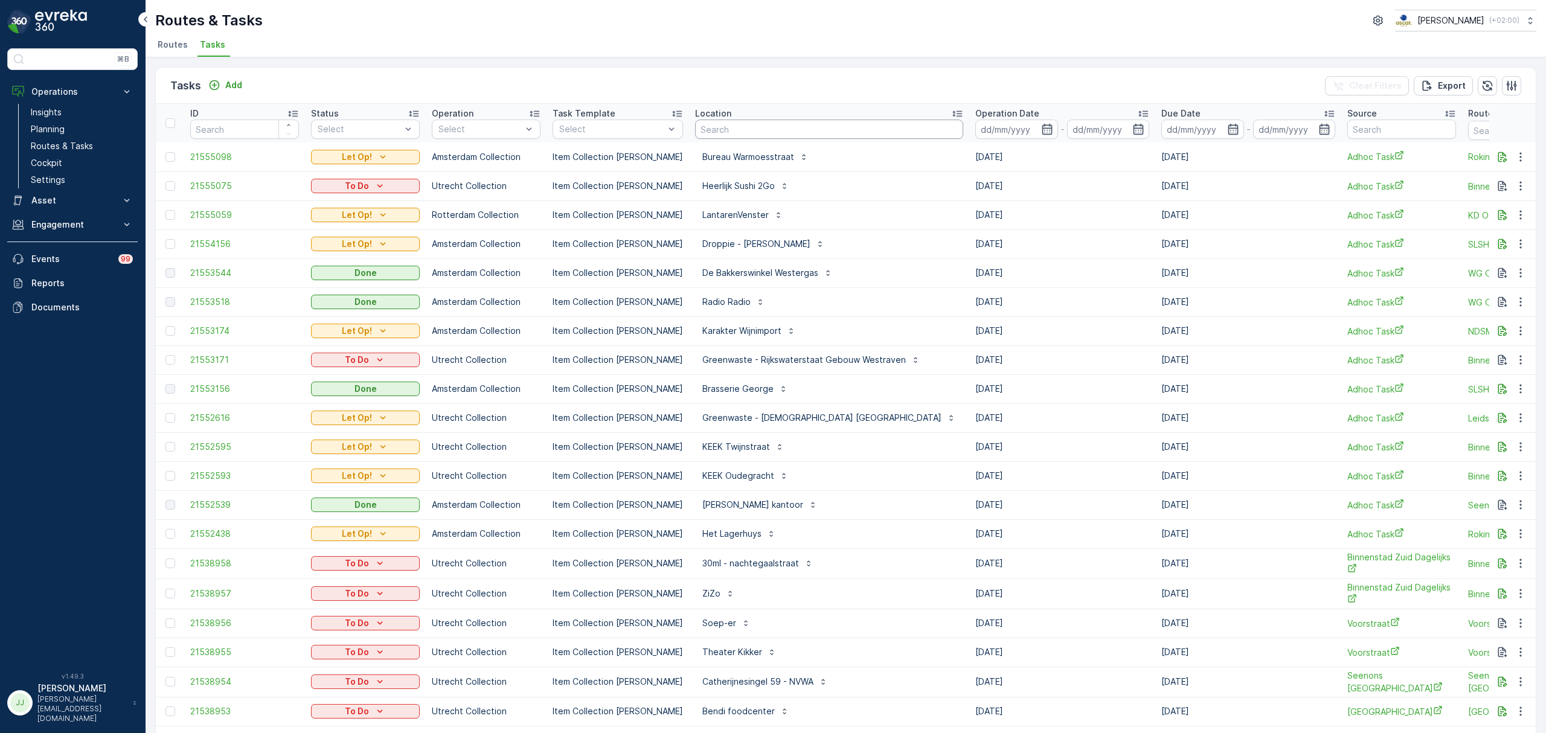
click at [713, 124] on input "text" at bounding box center [829, 129] width 268 height 19
type input "kleppi"
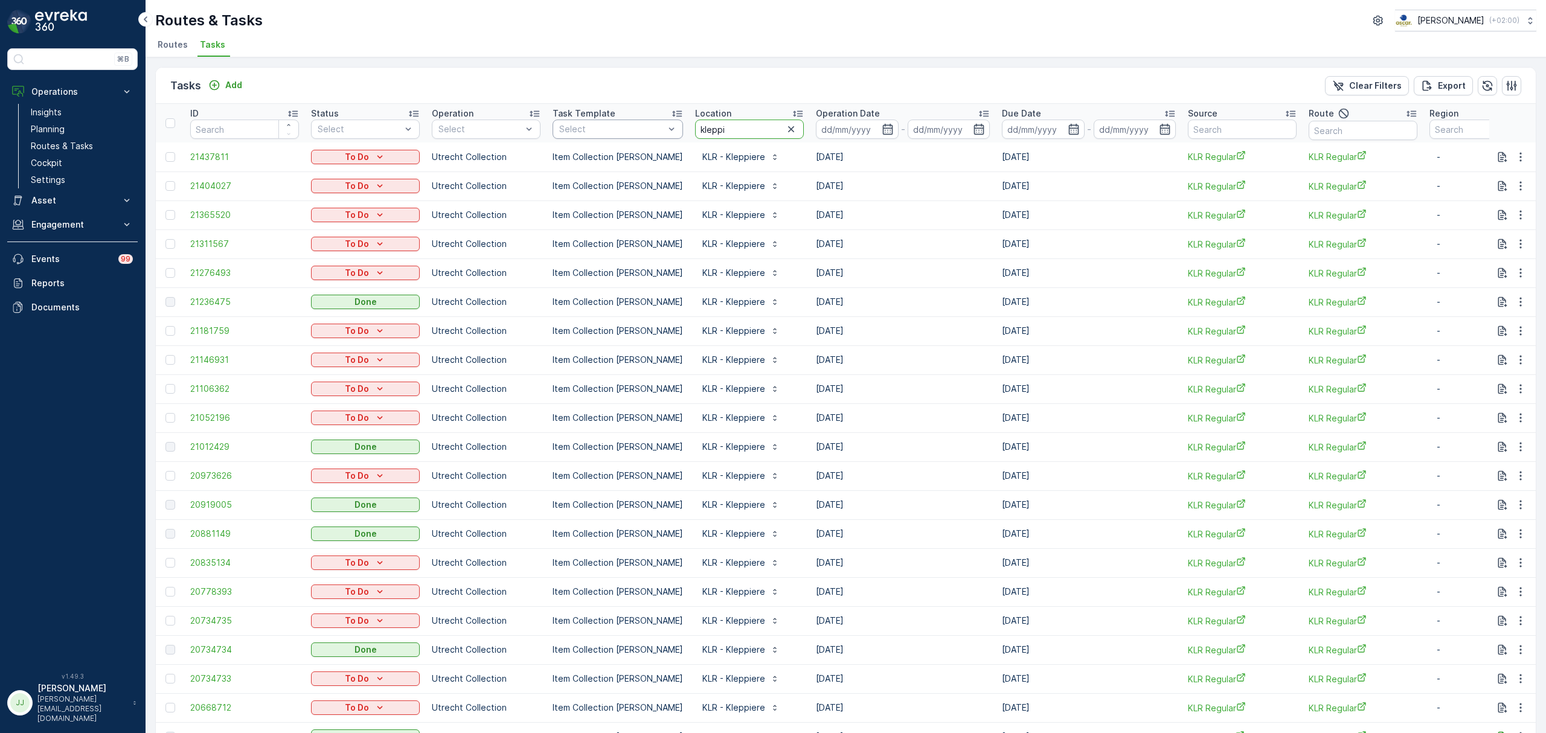
drag, startPoint x: 722, startPoint y: 129, endPoint x: 646, endPoint y: 126, distance: 76.8
click at [646, 126] on tr "ID Status Select Operation Select Task Template Select Location kleppi Operatio…" at bounding box center [1087, 123] width 1863 height 39
type input "gewicht"
